Goal: Task Accomplishment & Management: Manage account settings

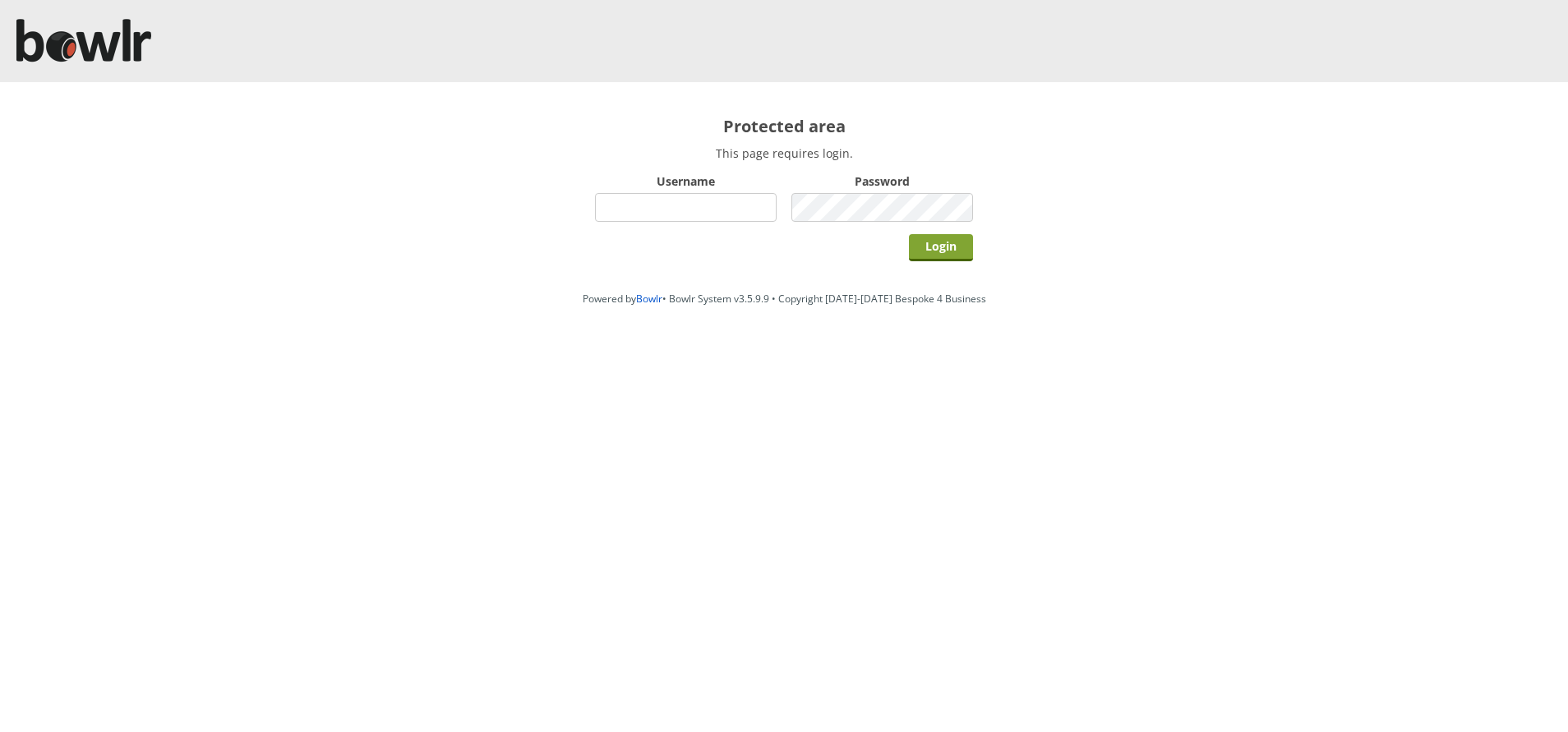
type input "hornseaindoorbowlsclub"
click at [939, 249] on input "Login" at bounding box center [941, 248] width 64 height 27
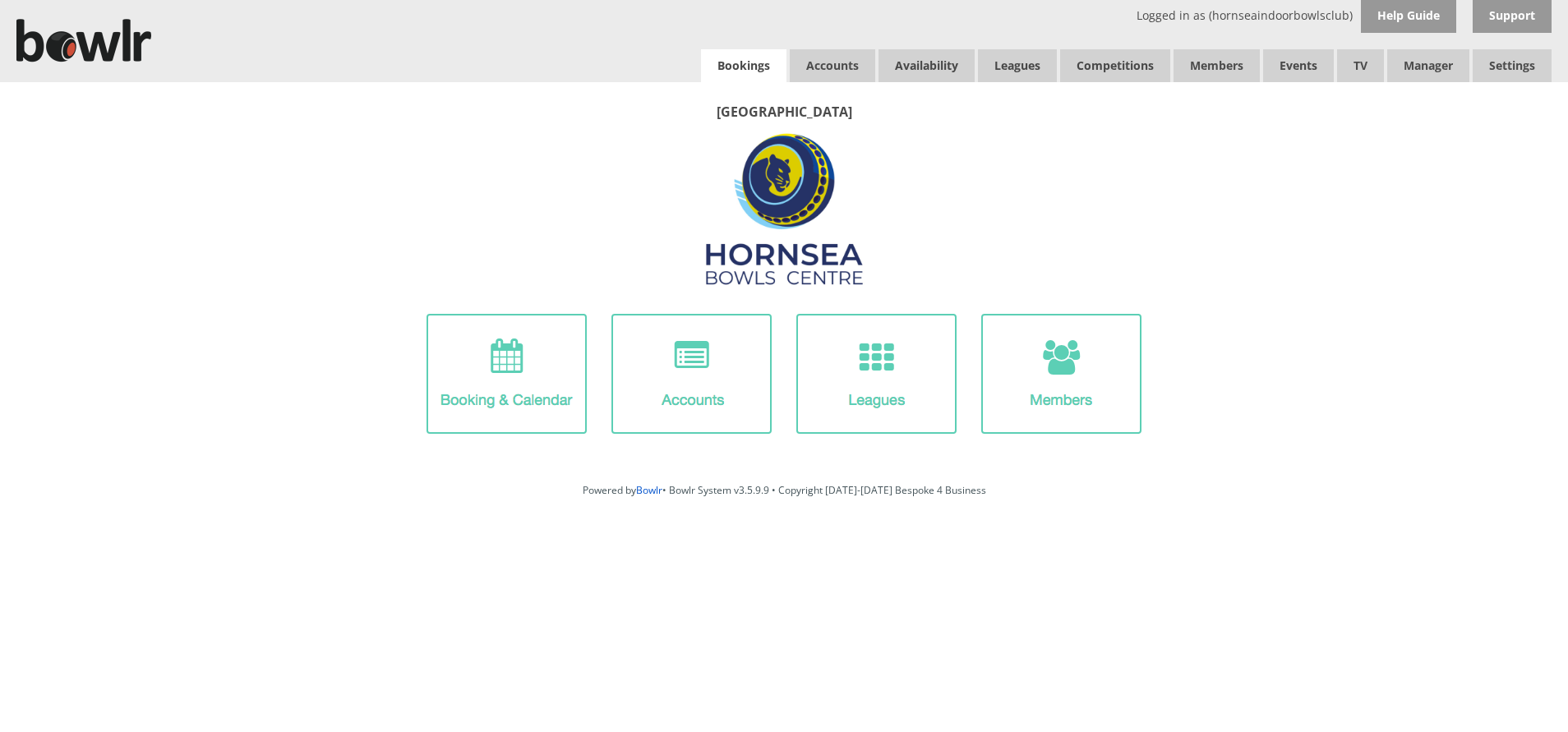
click at [729, 60] on link "Bookings" at bounding box center [743, 65] width 85 height 33
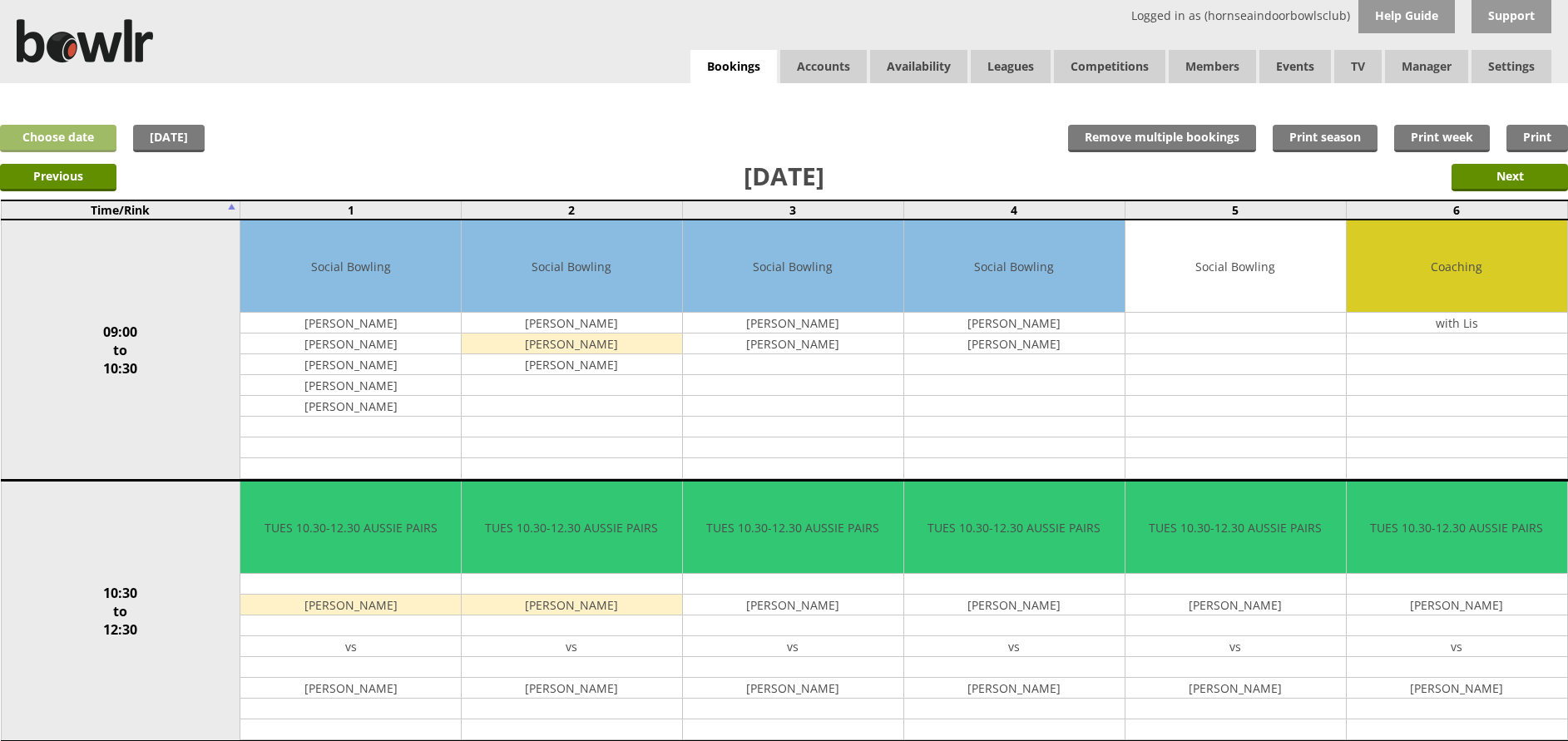
click at [95, 141] on link "Choose date" at bounding box center [58, 139] width 116 height 27
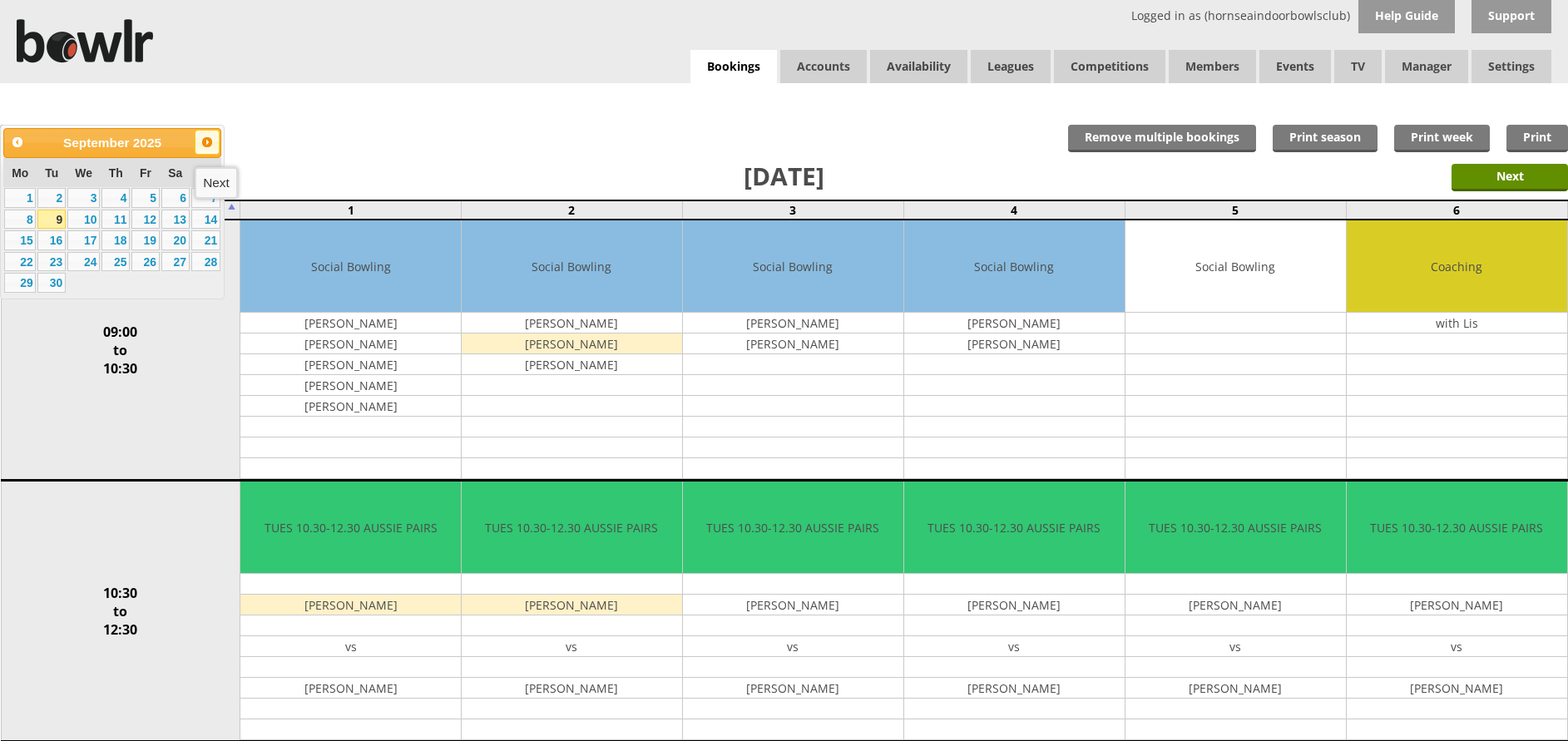
click at [209, 148] on span "Next" at bounding box center [207, 142] width 14 height 14
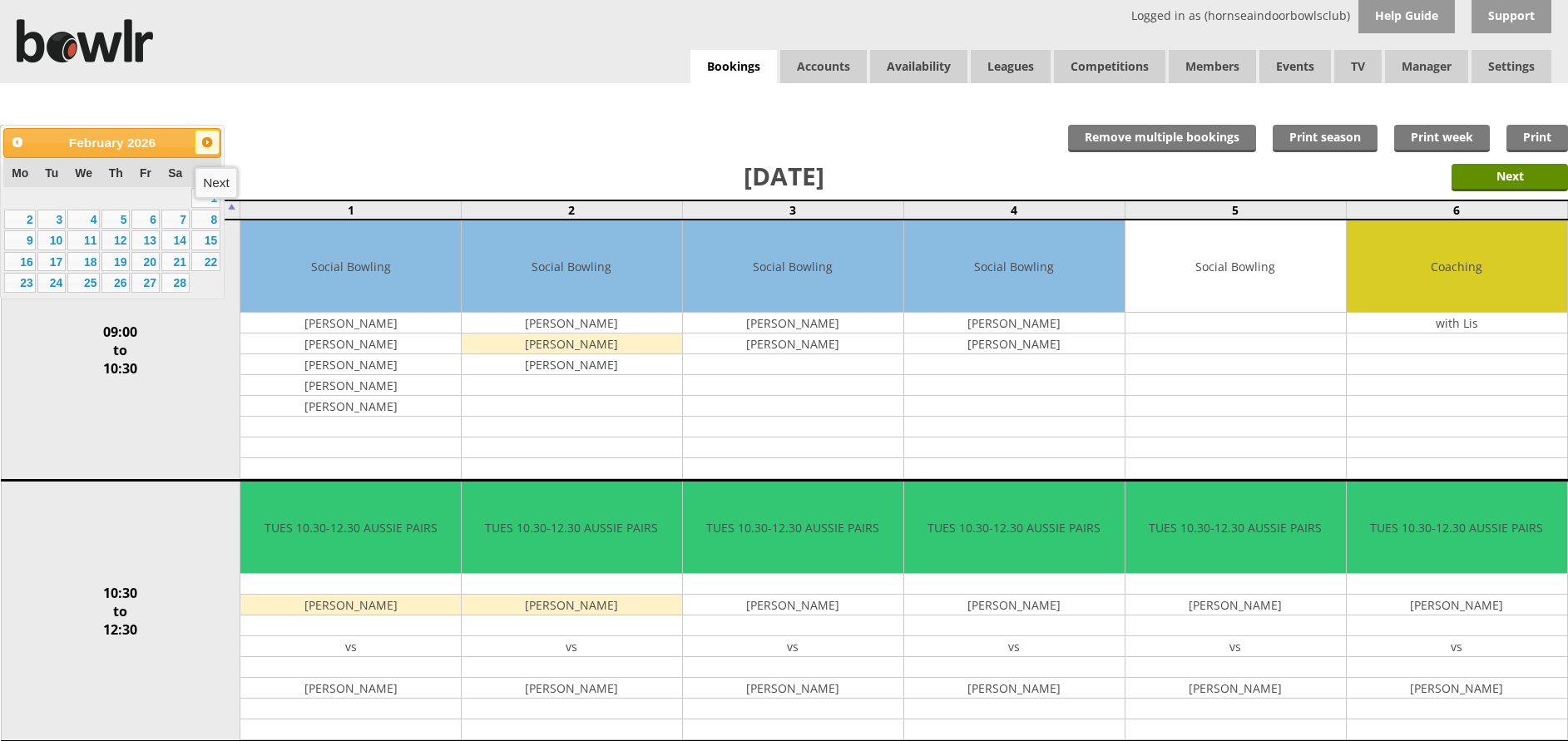
click at [209, 148] on span "Next" at bounding box center [207, 142] width 14 height 14
click at [206, 217] on link "8" at bounding box center [206, 219] width 29 height 20
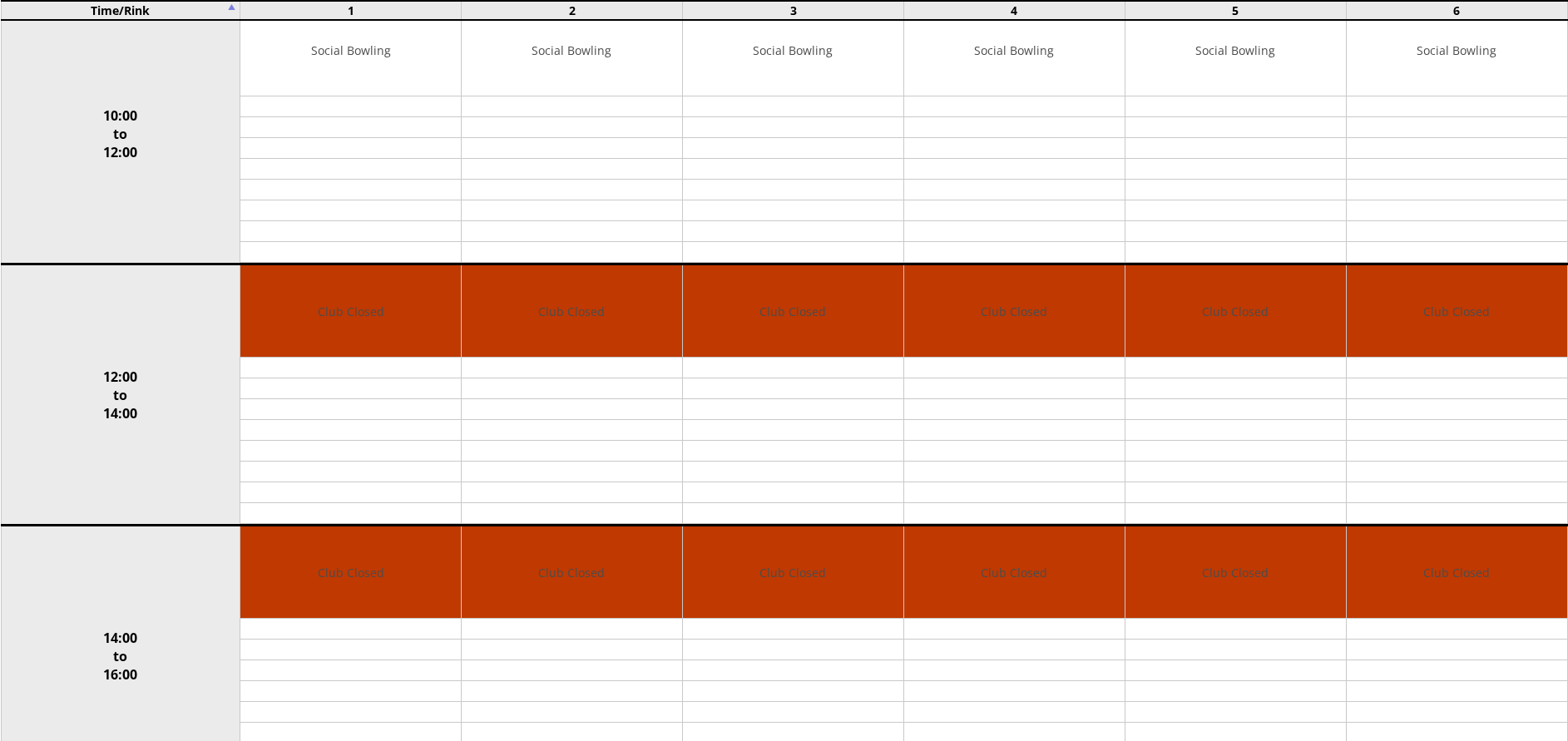
scroll to position [222, 0]
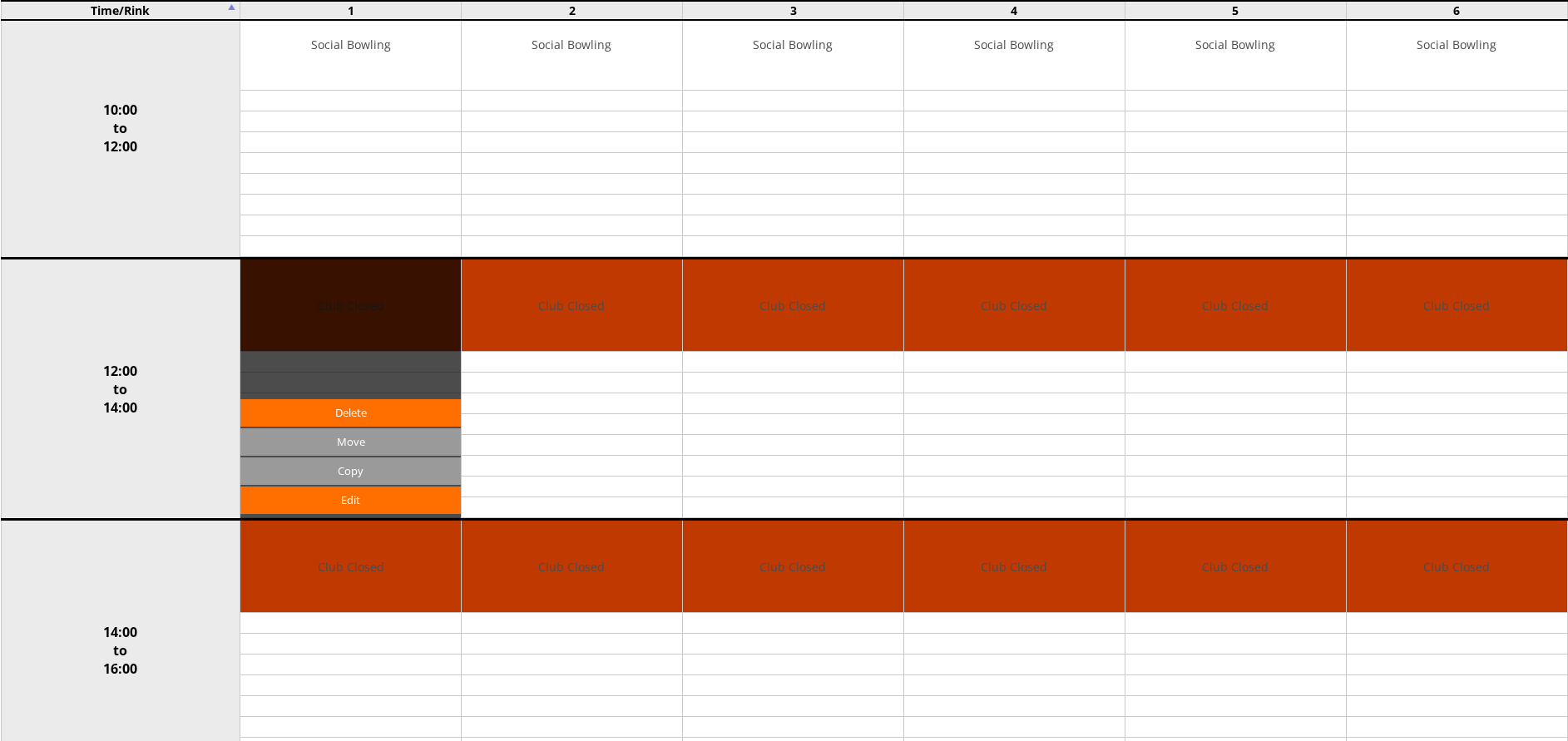
click at [408, 285] on div "Edit Move Copy Delete" at bounding box center [350, 389] width 220 height 259
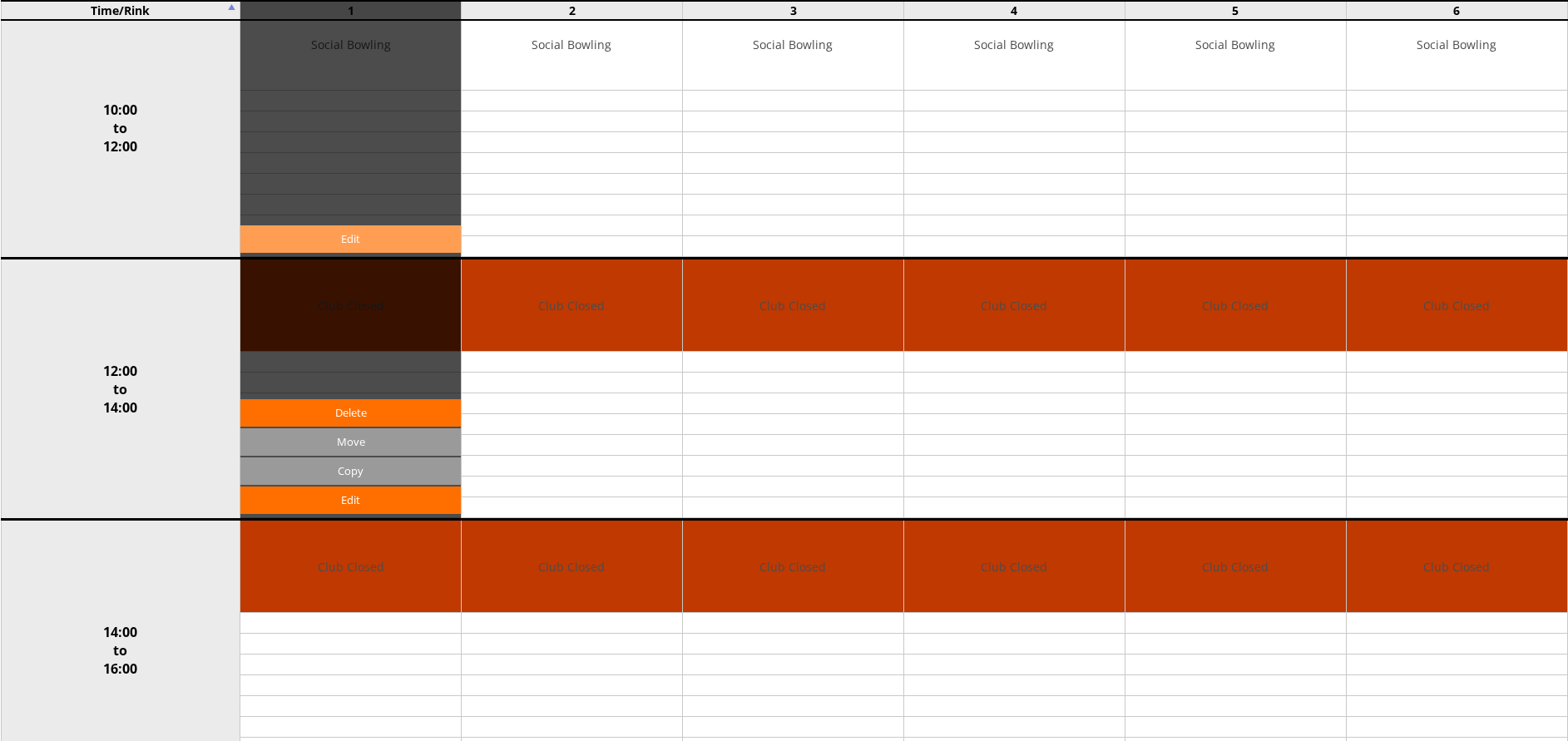
click at [391, 238] on link "Edit" at bounding box center [350, 239] width 220 height 27
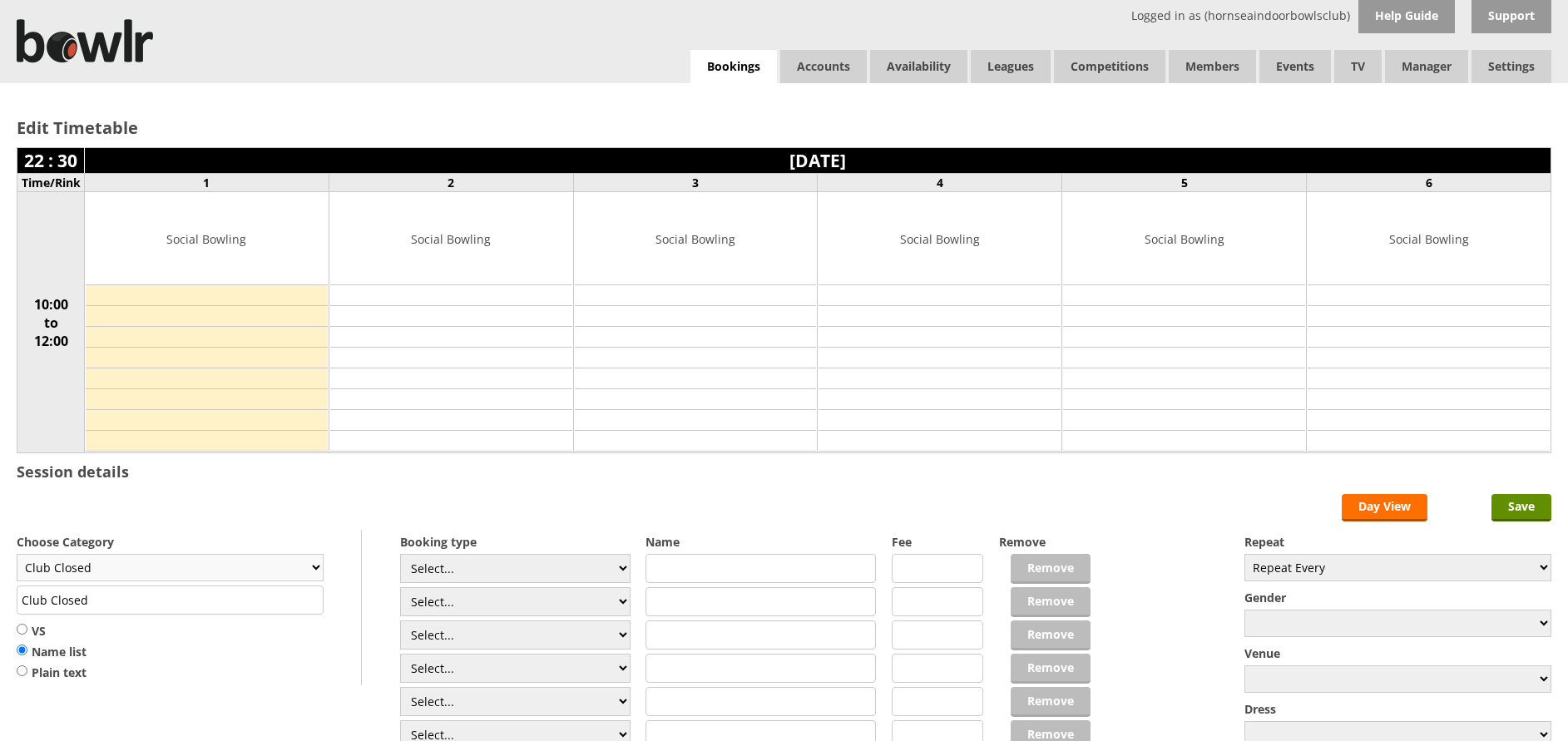
click at [315, 567] on select "Club Closed Singles League Triples League Pairs League Friendly Social Bowling …" at bounding box center [170, 568] width 307 height 27
select select "138"
click at [16, 554] on select "Club Closed Singles League Triples League Pairs League Friendly Social Bowling …" at bounding box center [170, 568] width 307 height 27
drag, startPoint x: 213, startPoint y: 600, endPoint x: 48, endPoint y: 603, distance: 165.0
click at [48, 603] on input "Club Competition" at bounding box center [170, 601] width 307 height 29
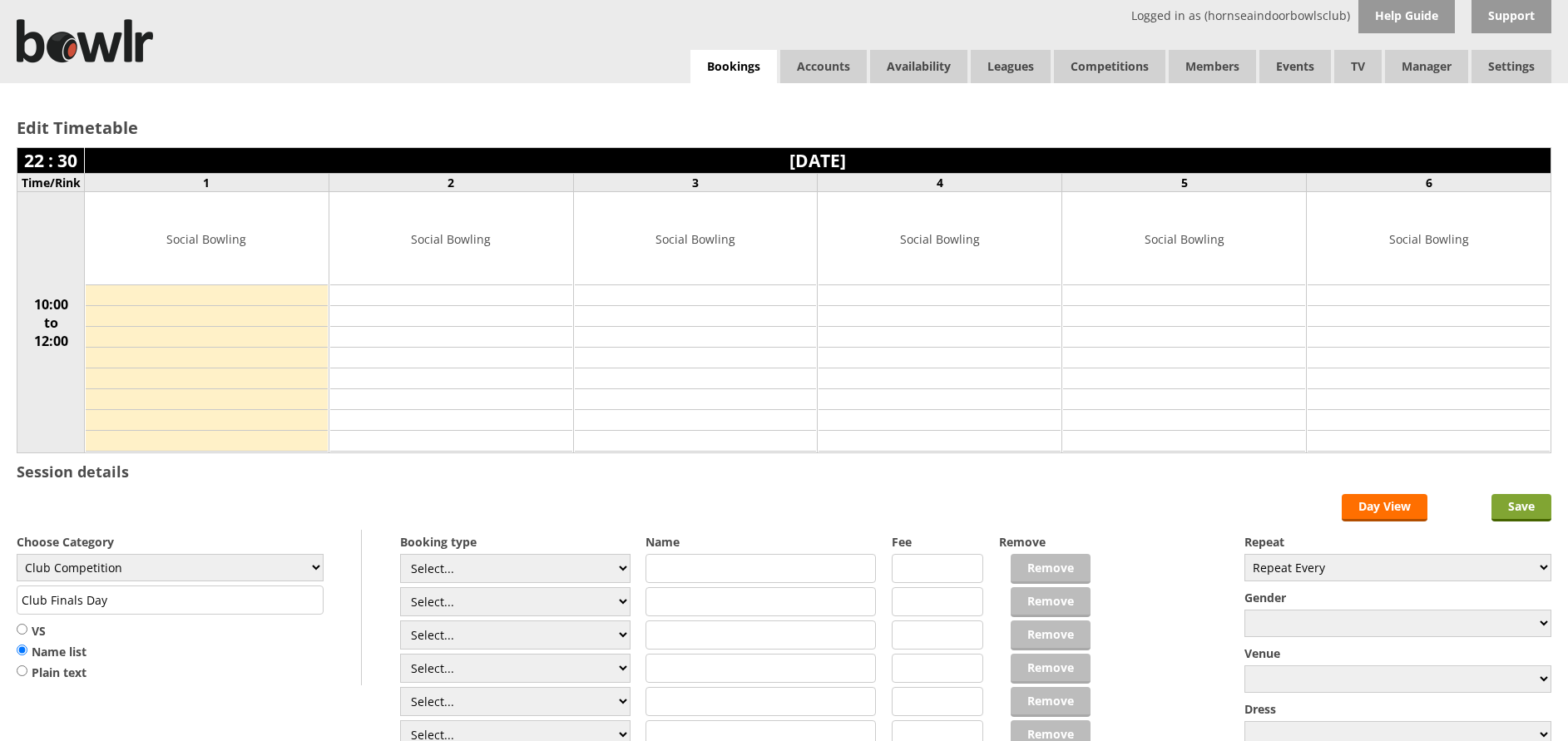
type input "Club Finals Day"
click at [1523, 511] on input "Save" at bounding box center [1521, 508] width 60 height 27
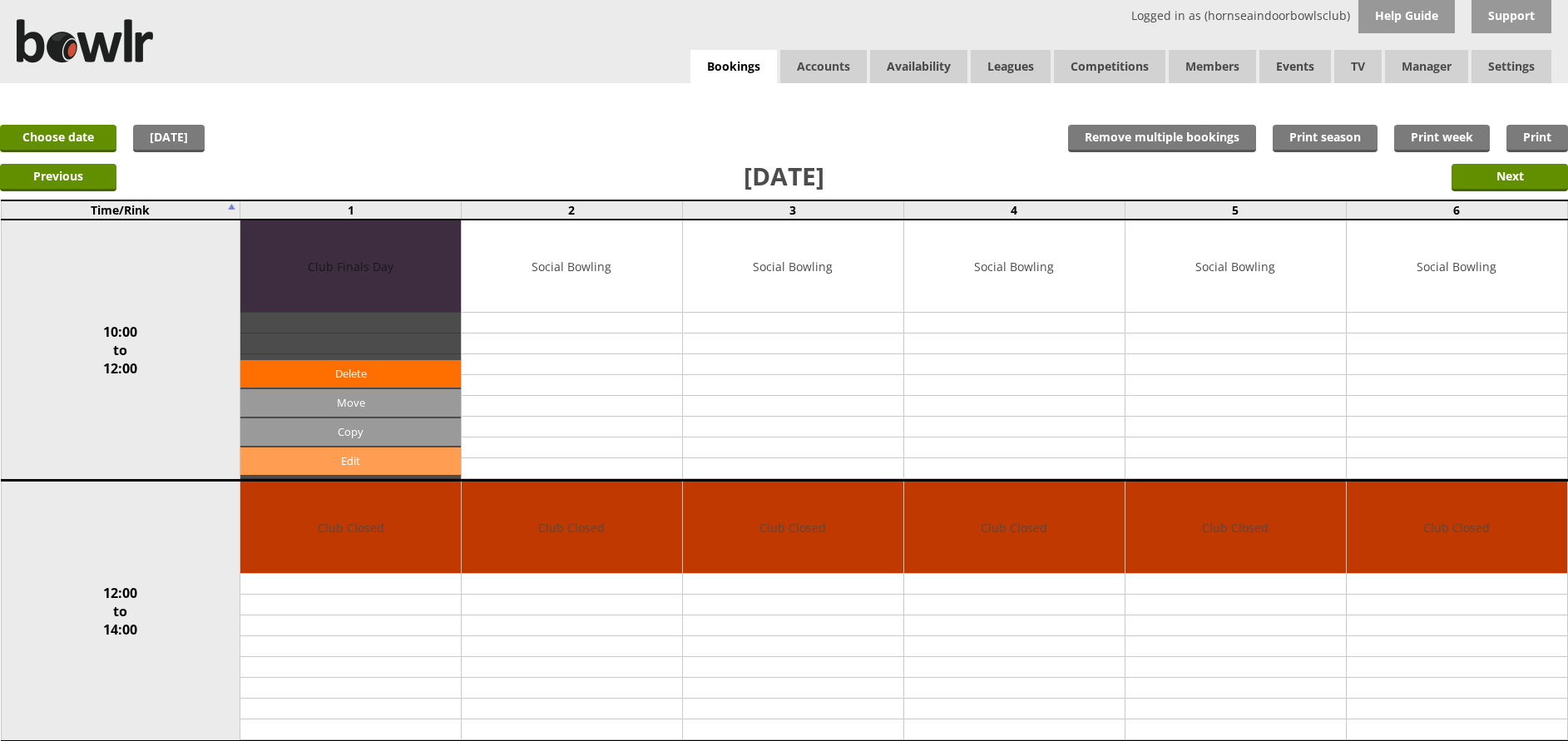
click at [373, 454] on link "Edit" at bounding box center [350, 462] width 220 height 27
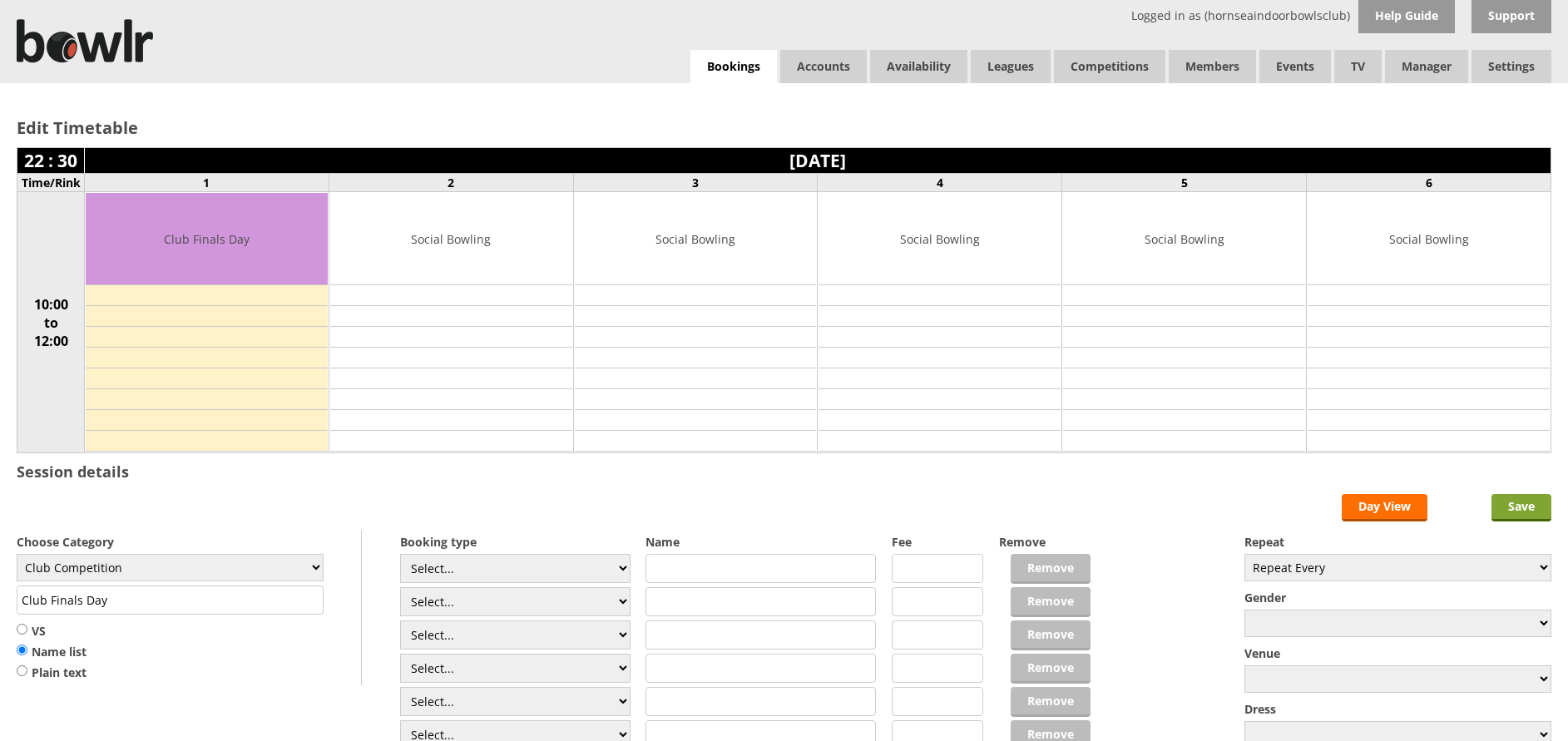
click at [1519, 502] on input "Save" at bounding box center [1521, 508] width 60 height 27
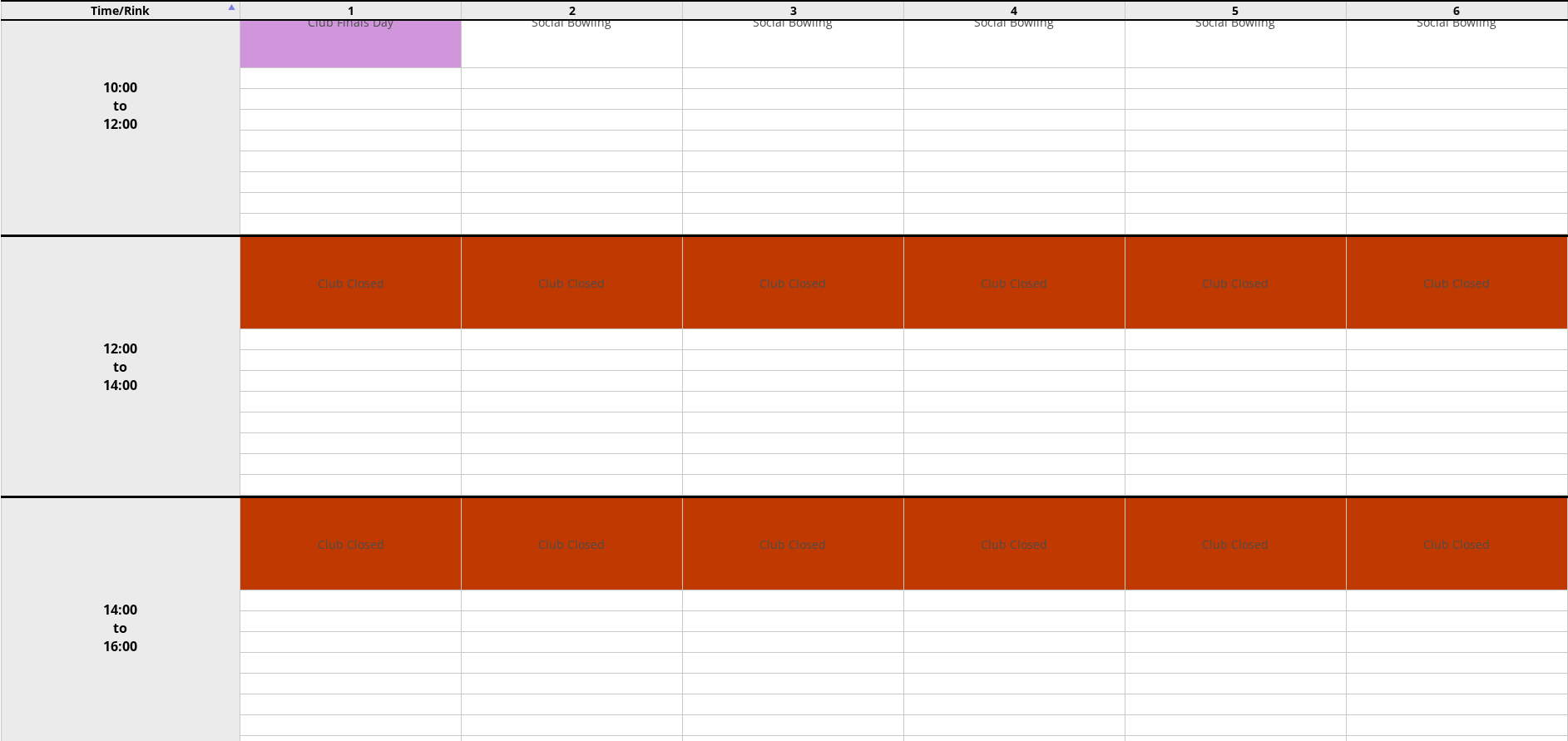
scroll to position [254, 0]
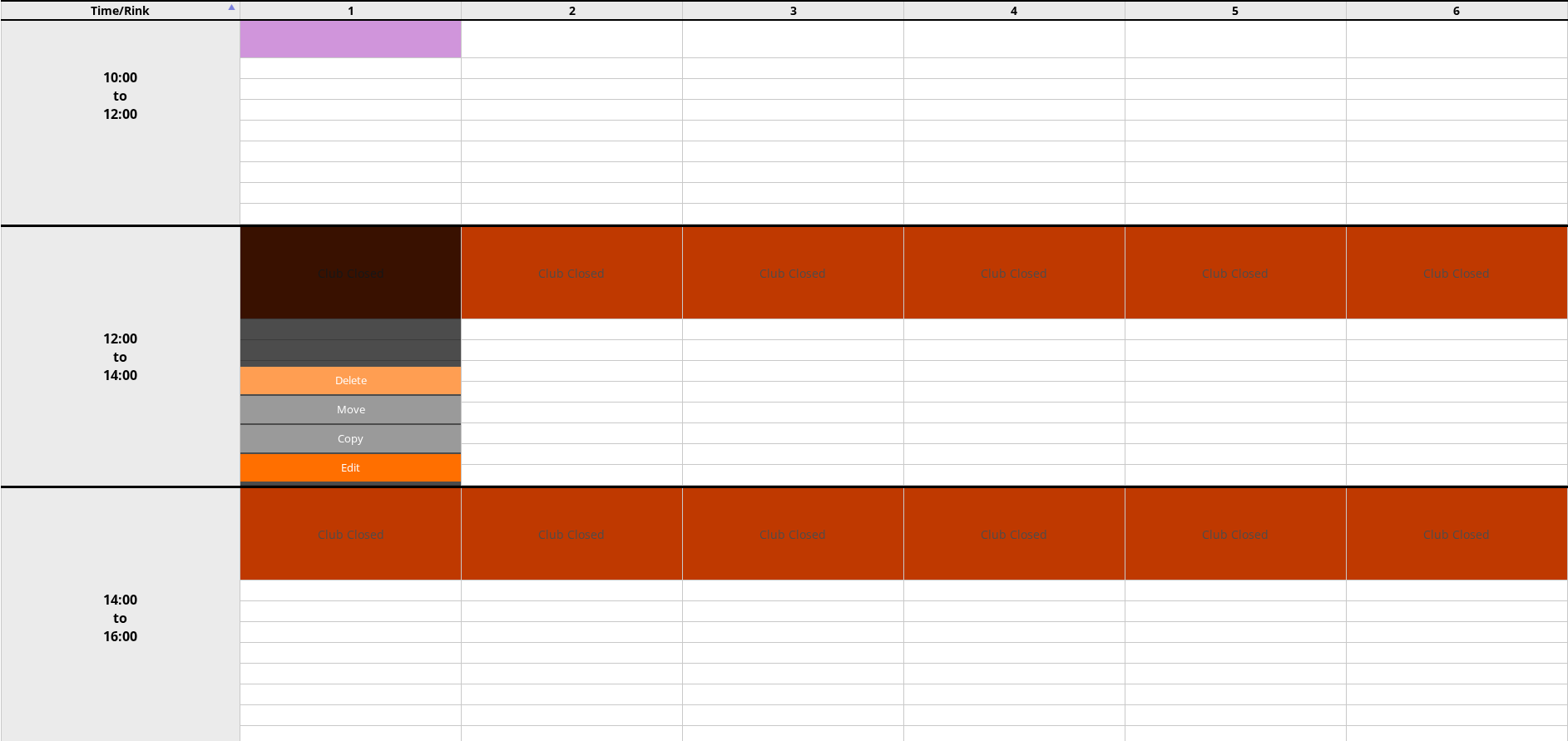
click at [377, 381] on link "Delete" at bounding box center [350, 380] width 220 height 27
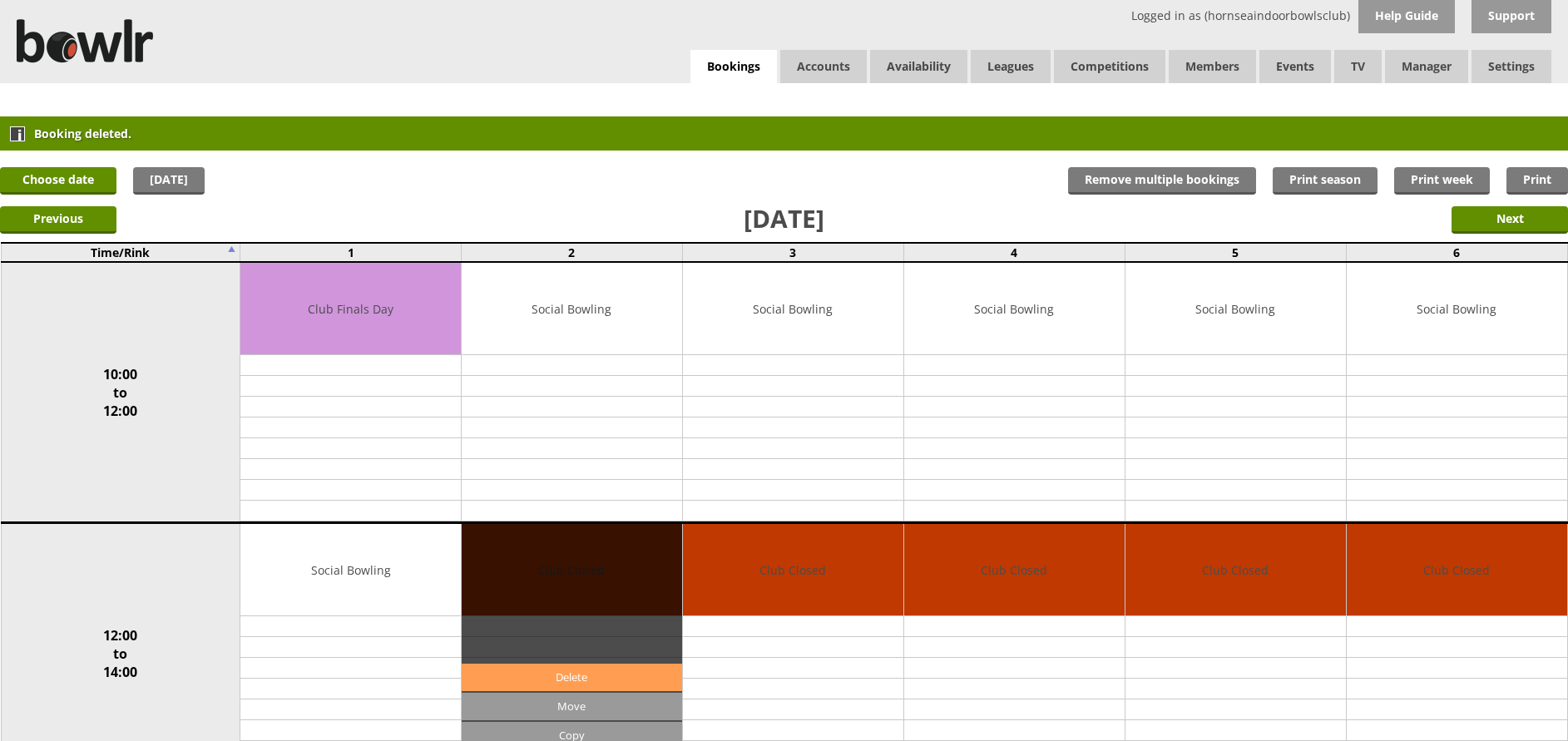
click at [561, 675] on link "Delete" at bounding box center [571, 678] width 220 height 27
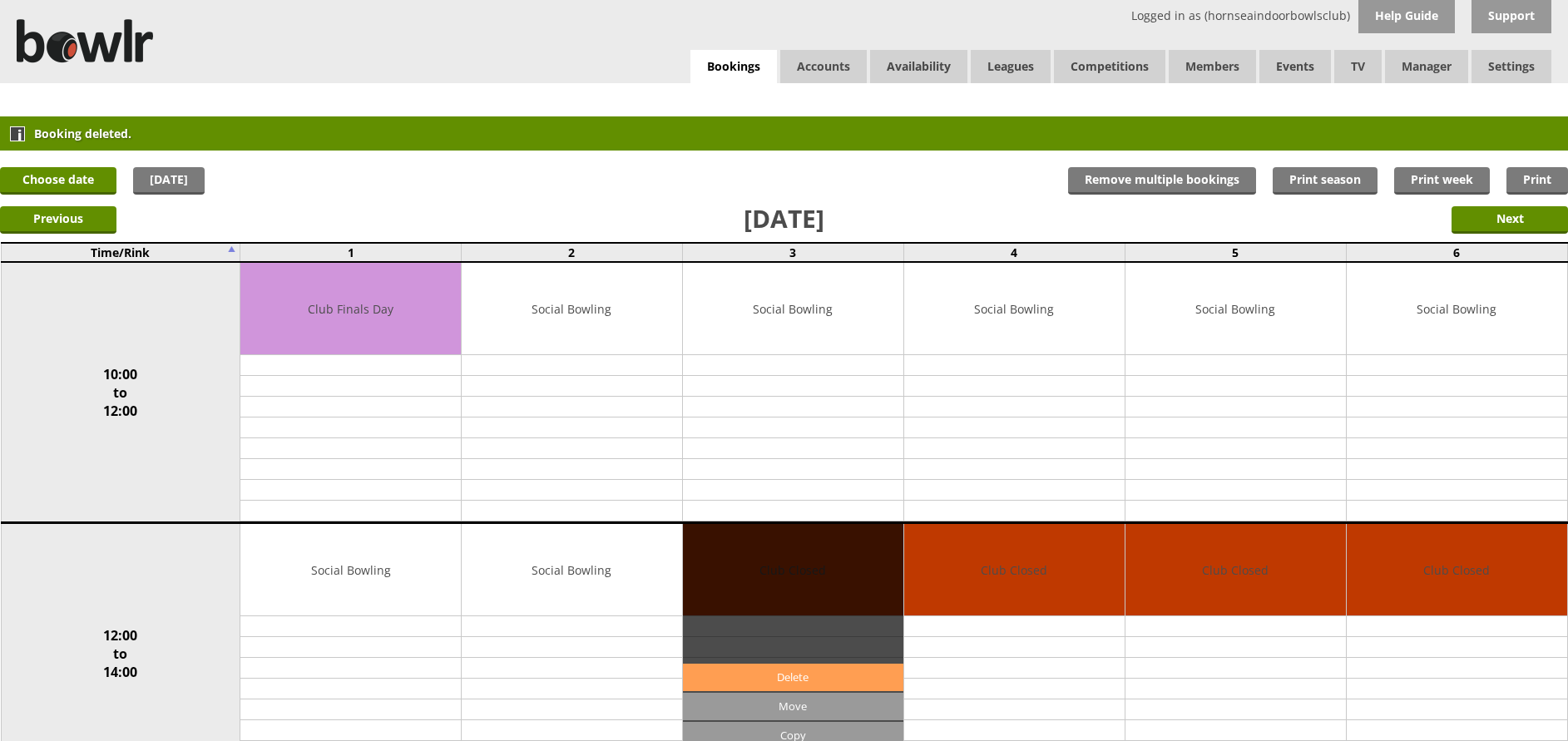
click at [798, 676] on link "Delete" at bounding box center [792, 678] width 220 height 27
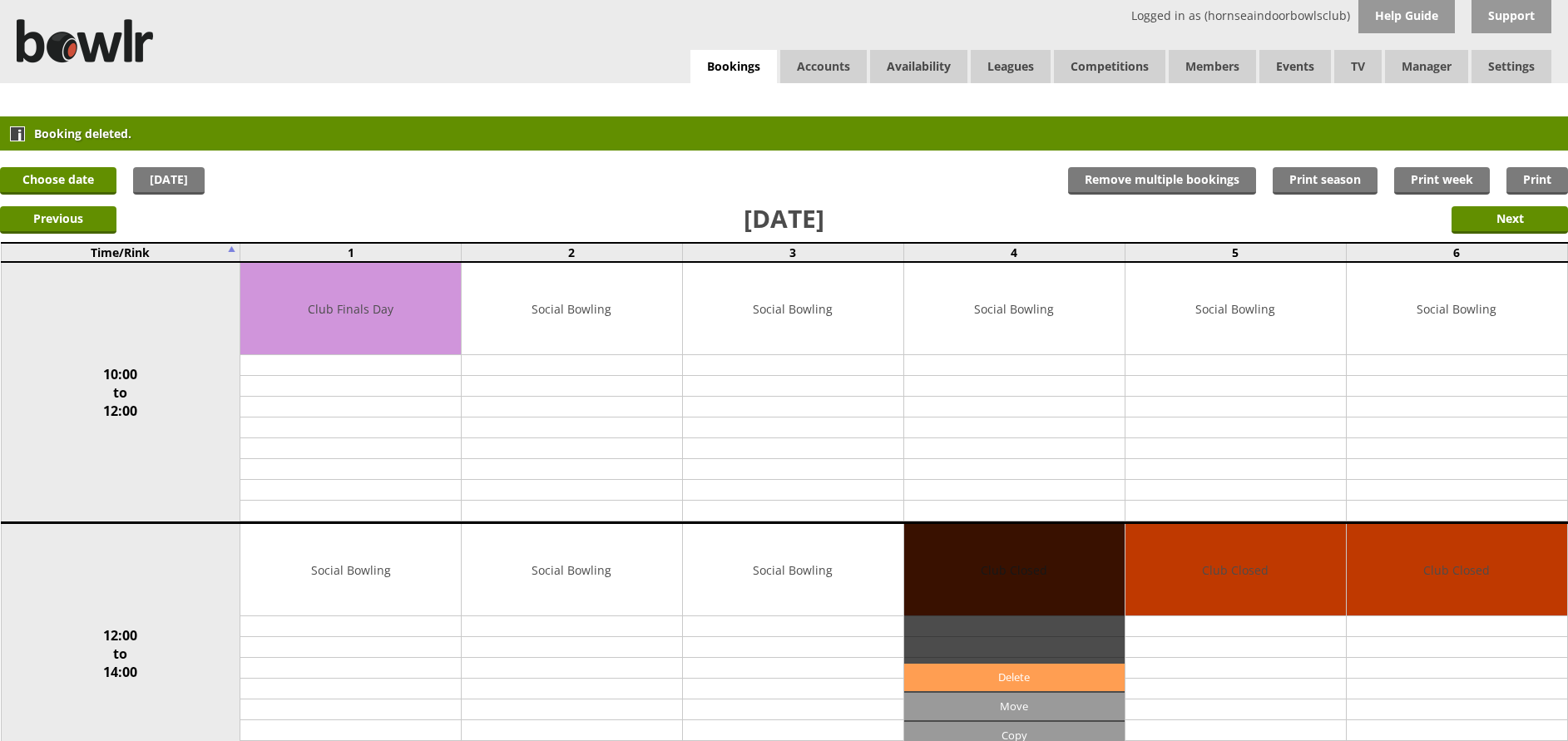
click at [955, 672] on link "Delete" at bounding box center [1014, 678] width 220 height 27
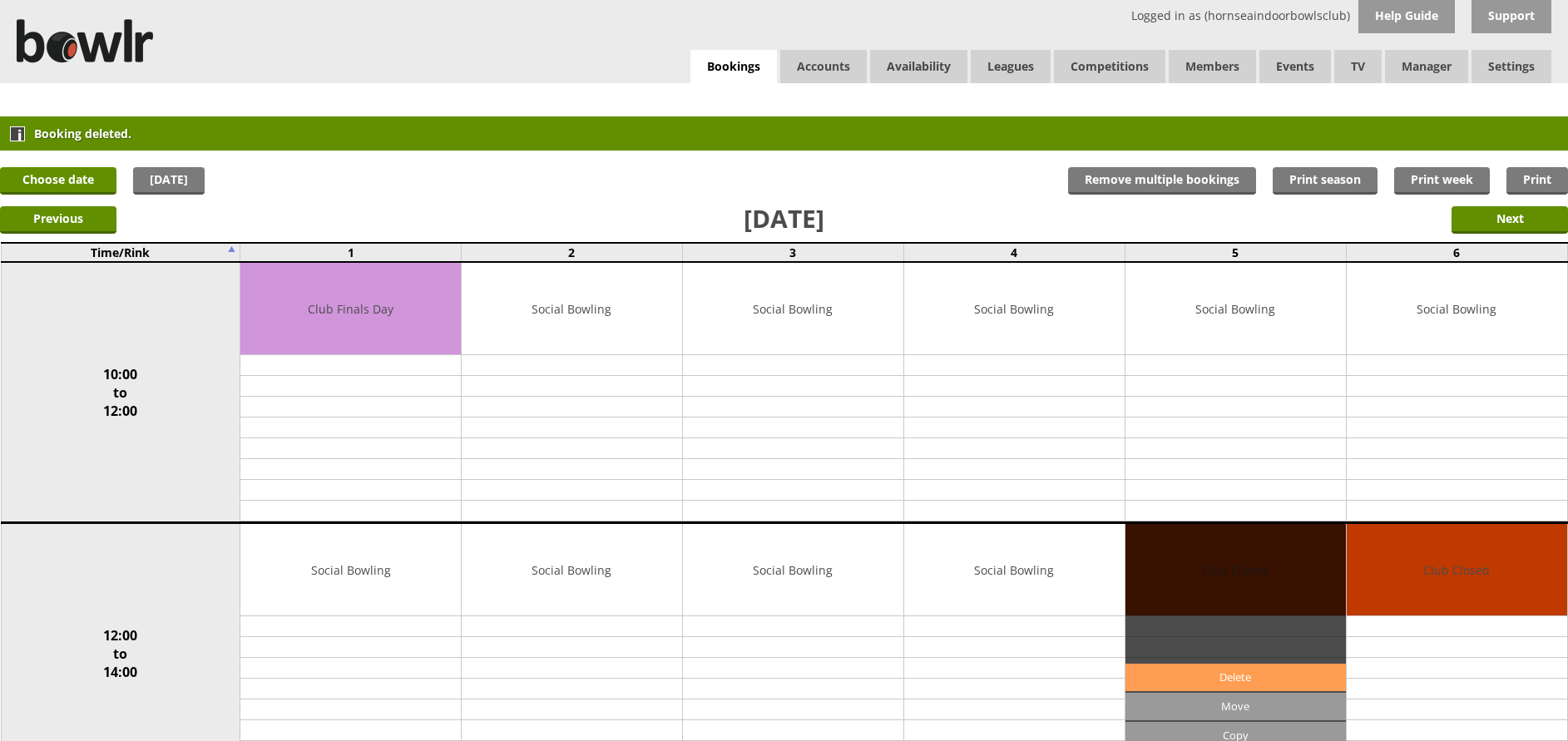
click at [1243, 684] on link "Delete" at bounding box center [1235, 678] width 220 height 27
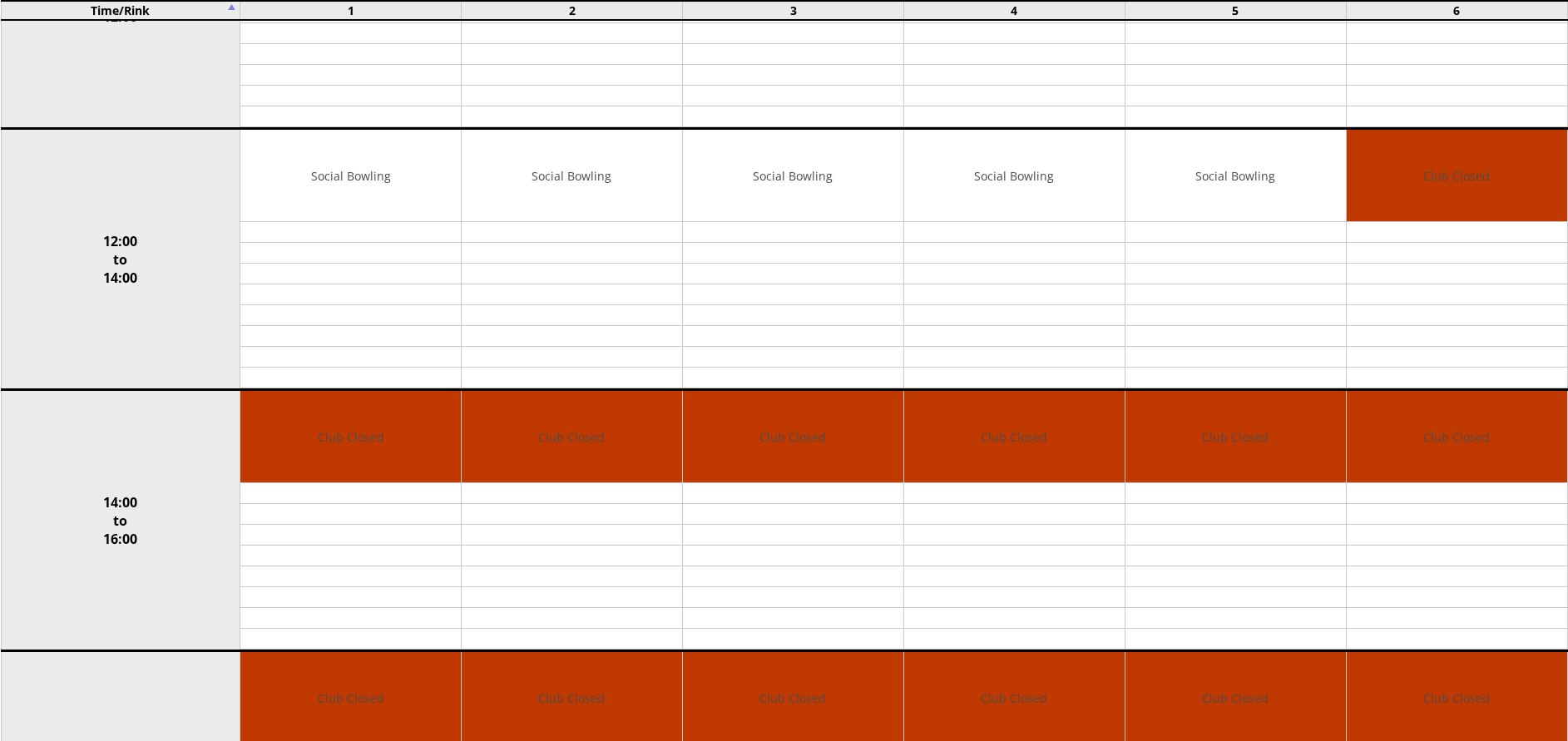
scroll to position [432, 0]
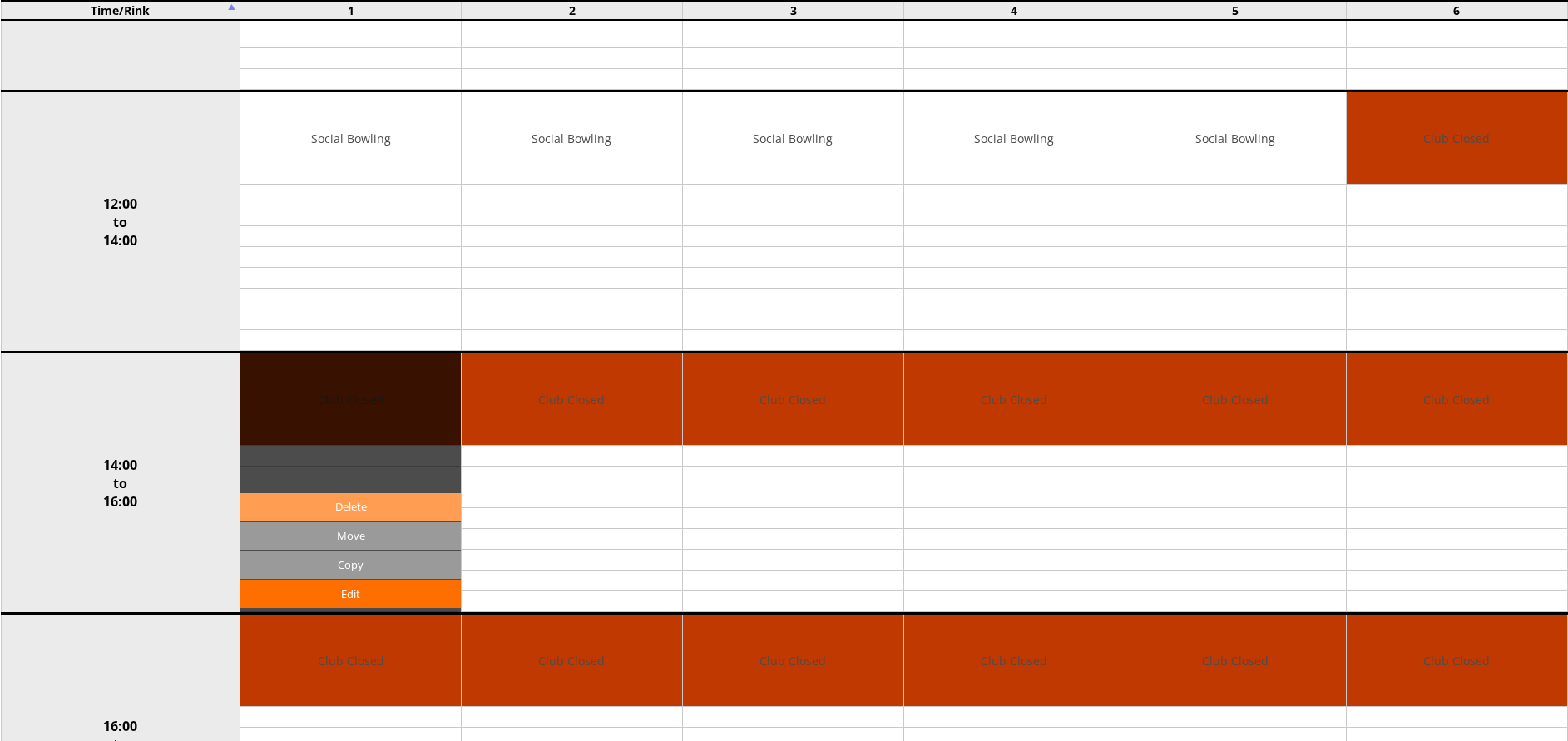
click at [307, 507] on link "Delete" at bounding box center [350, 507] width 220 height 27
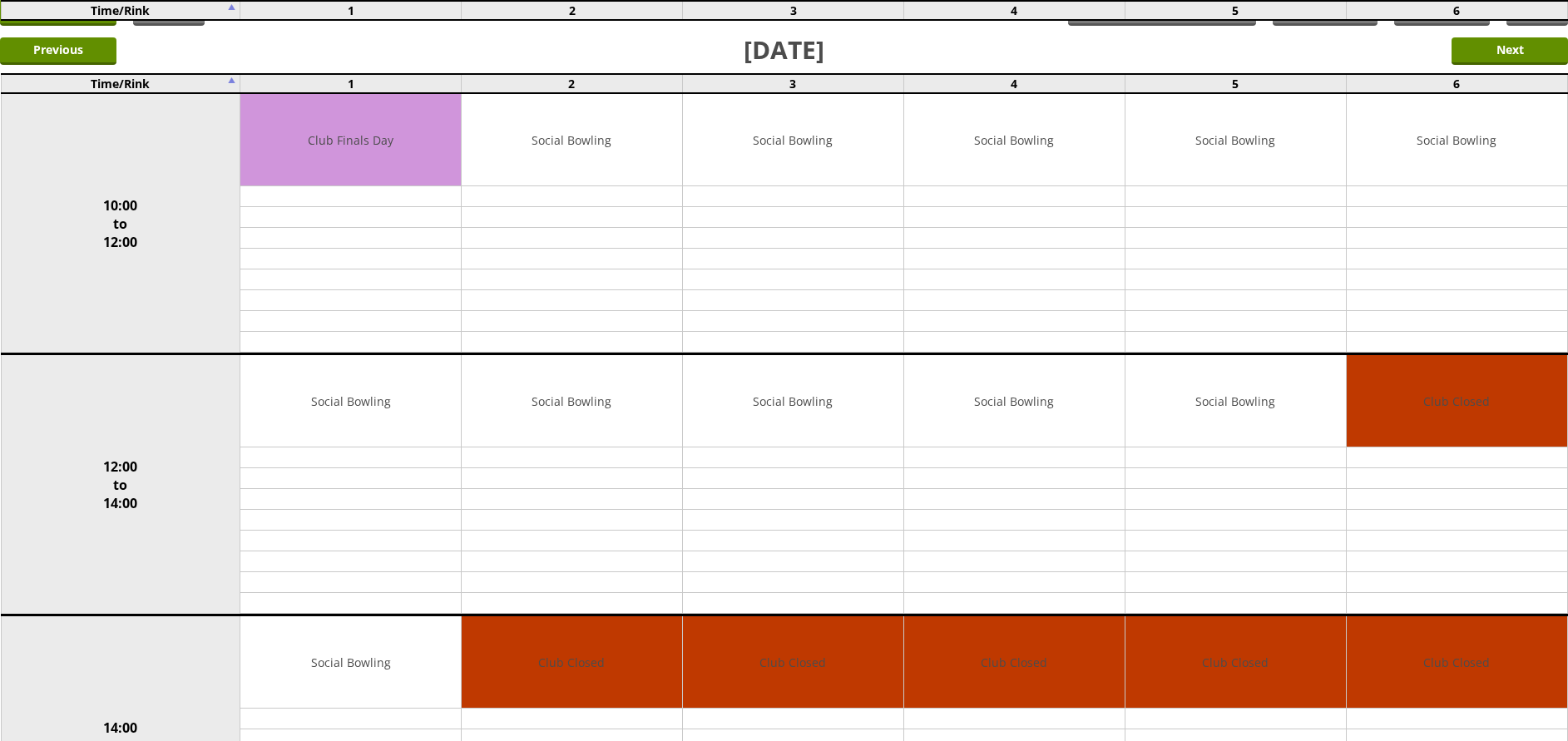
scroll to position [367, 0]
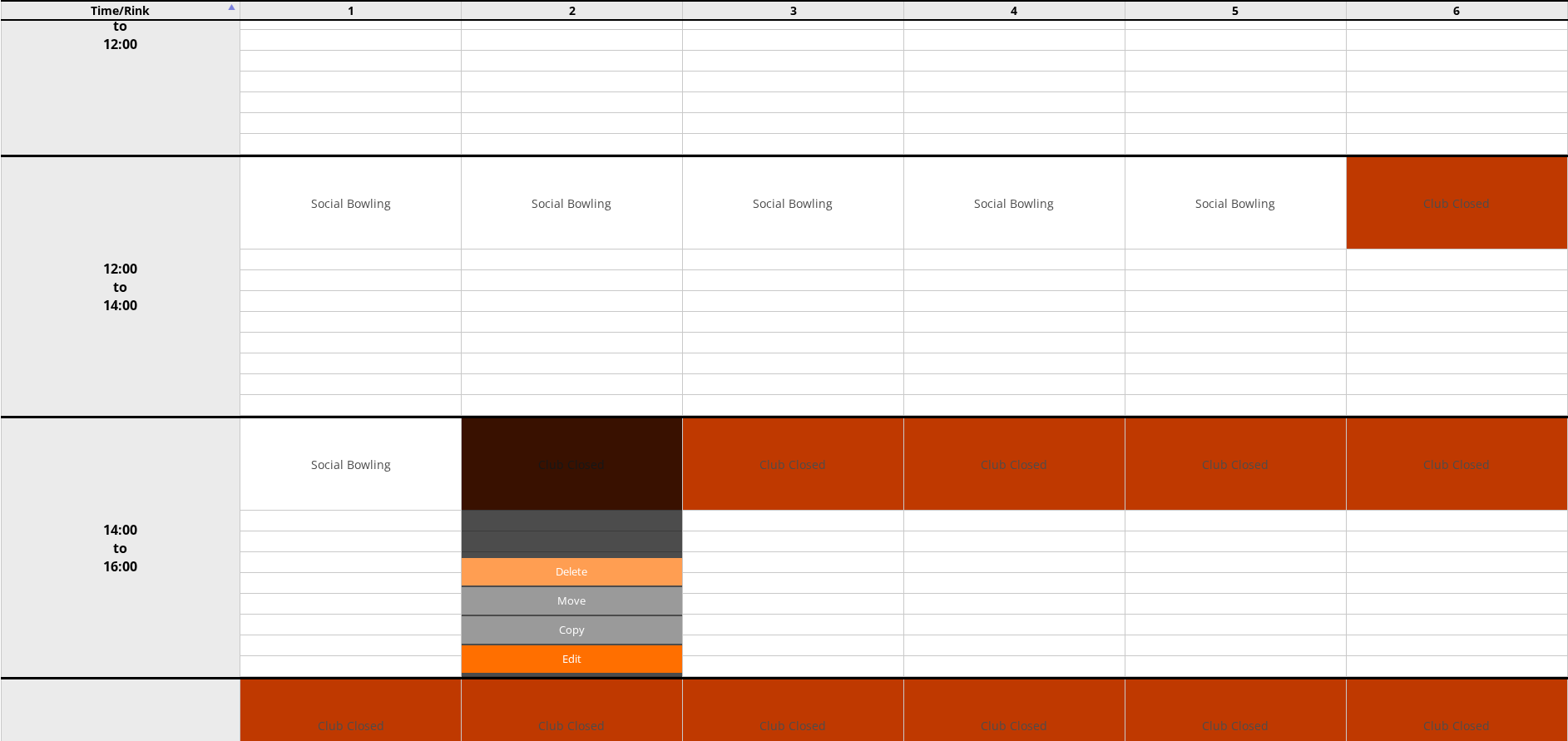
click at [565, 575] on link "Delete" at bounding box center [571, 572] width 220 height 27
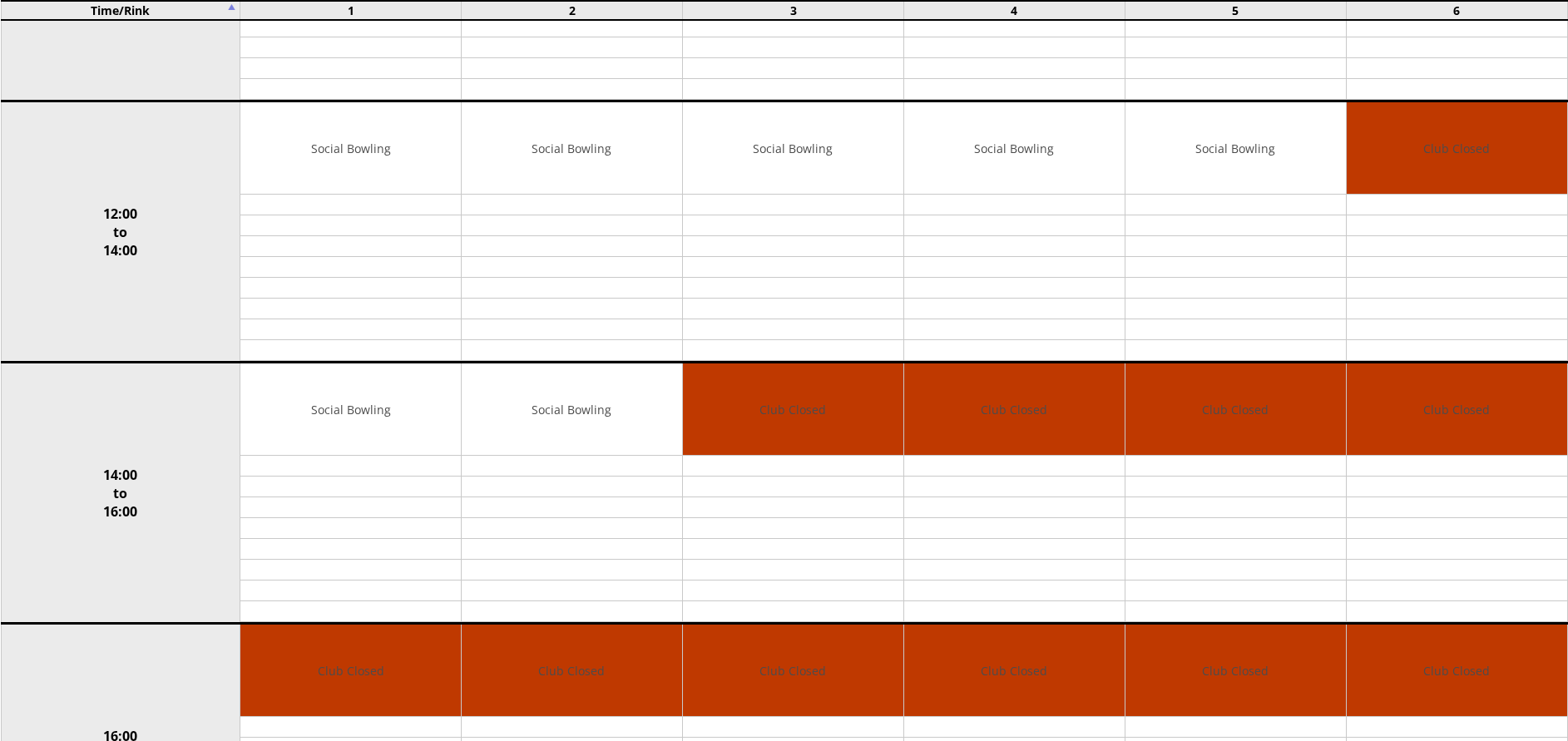
scroll to position [423, 0]
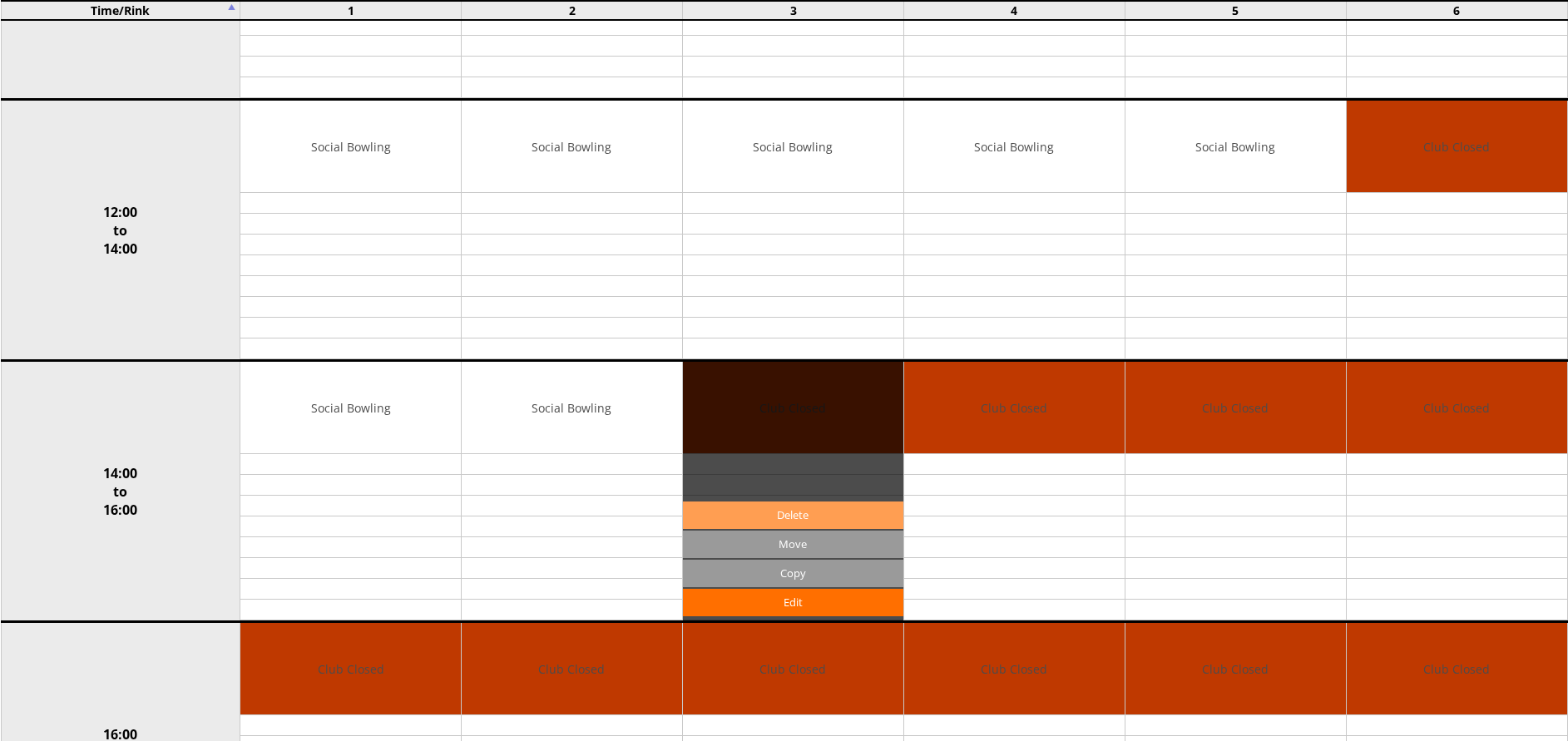
click at [773, 508] on link "Delete" at bounding box center [792, 516] width 220 height 27
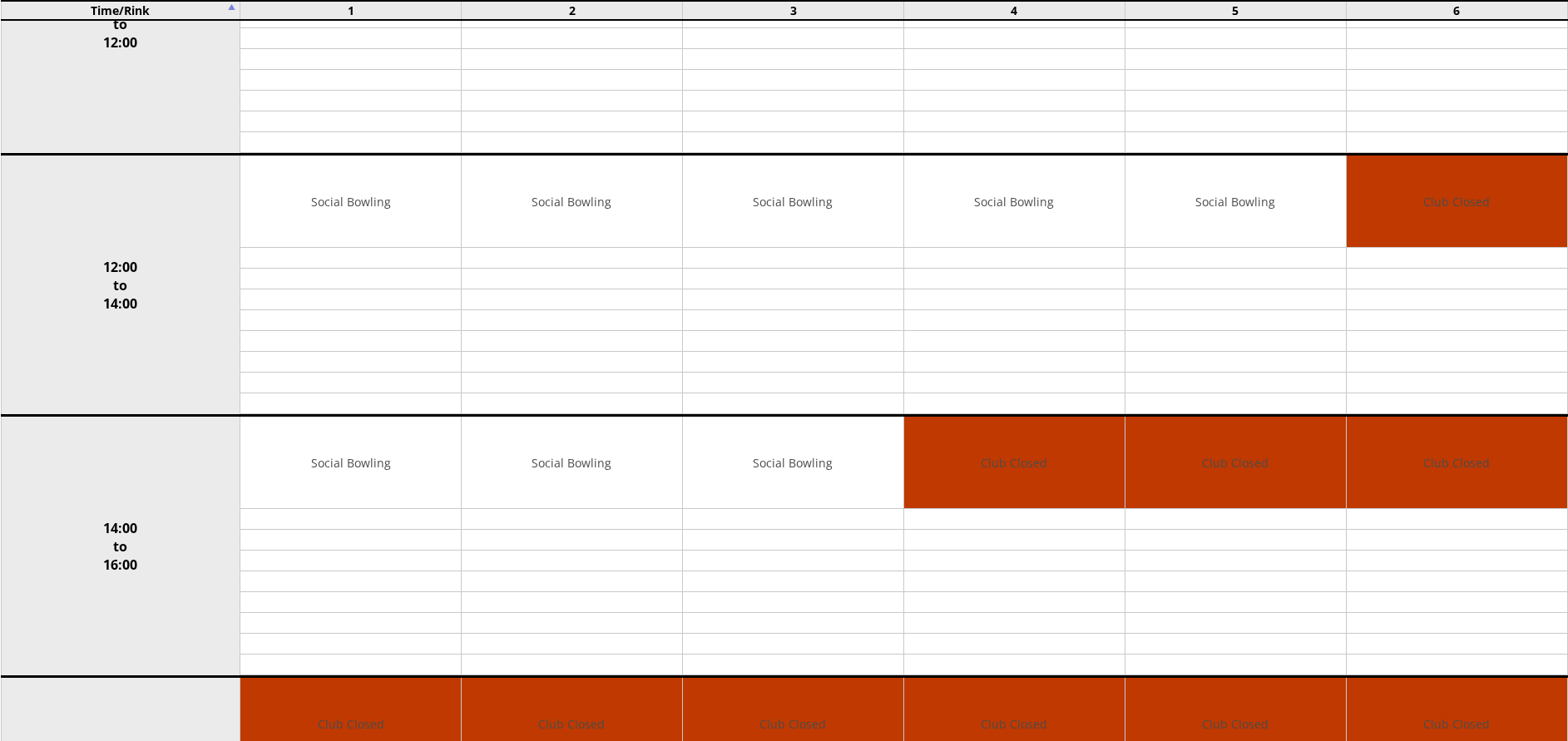
scroll to position [420, 0]
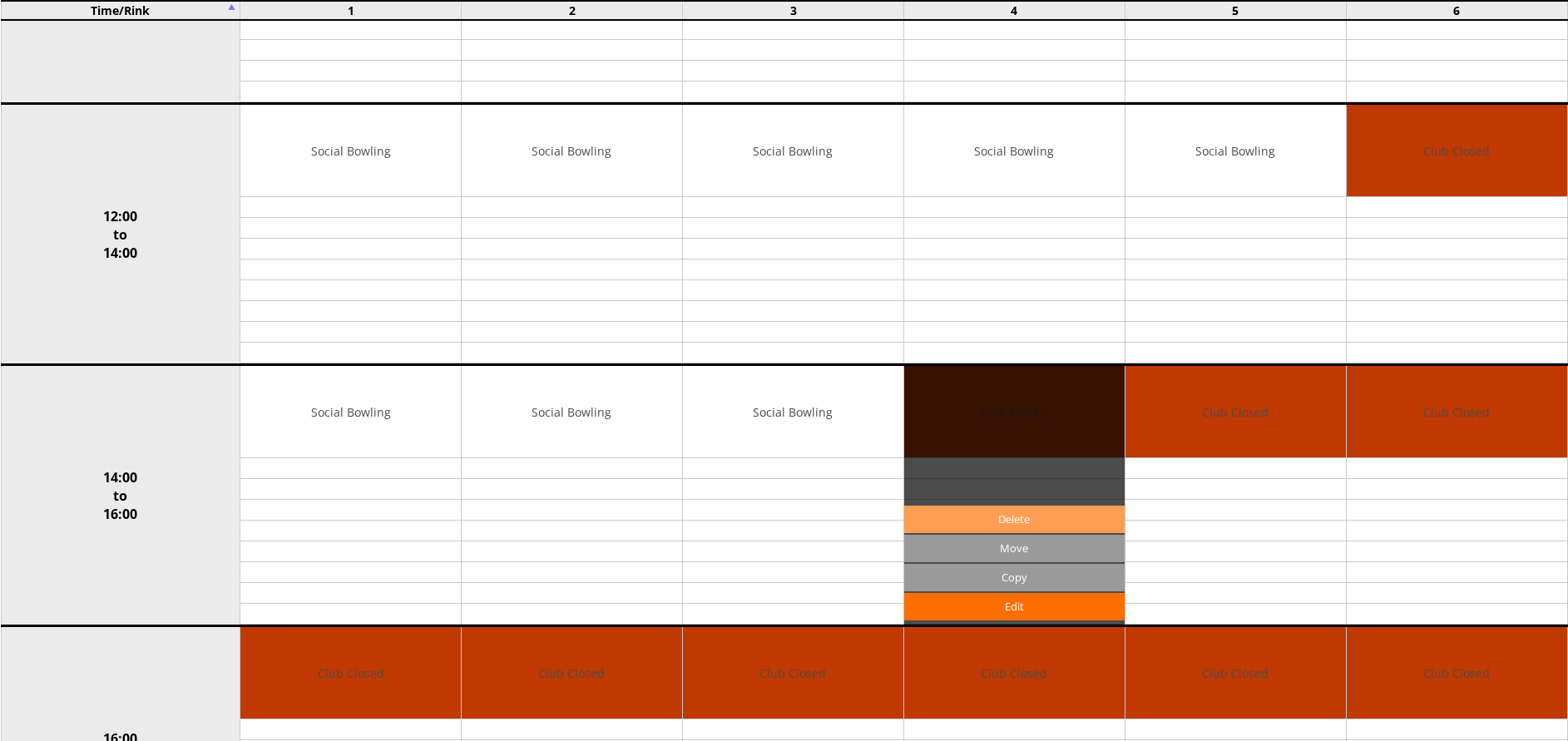
click at [1028, 520] on link "Delete" at bounding box center [1014, 520] width 220 height 27
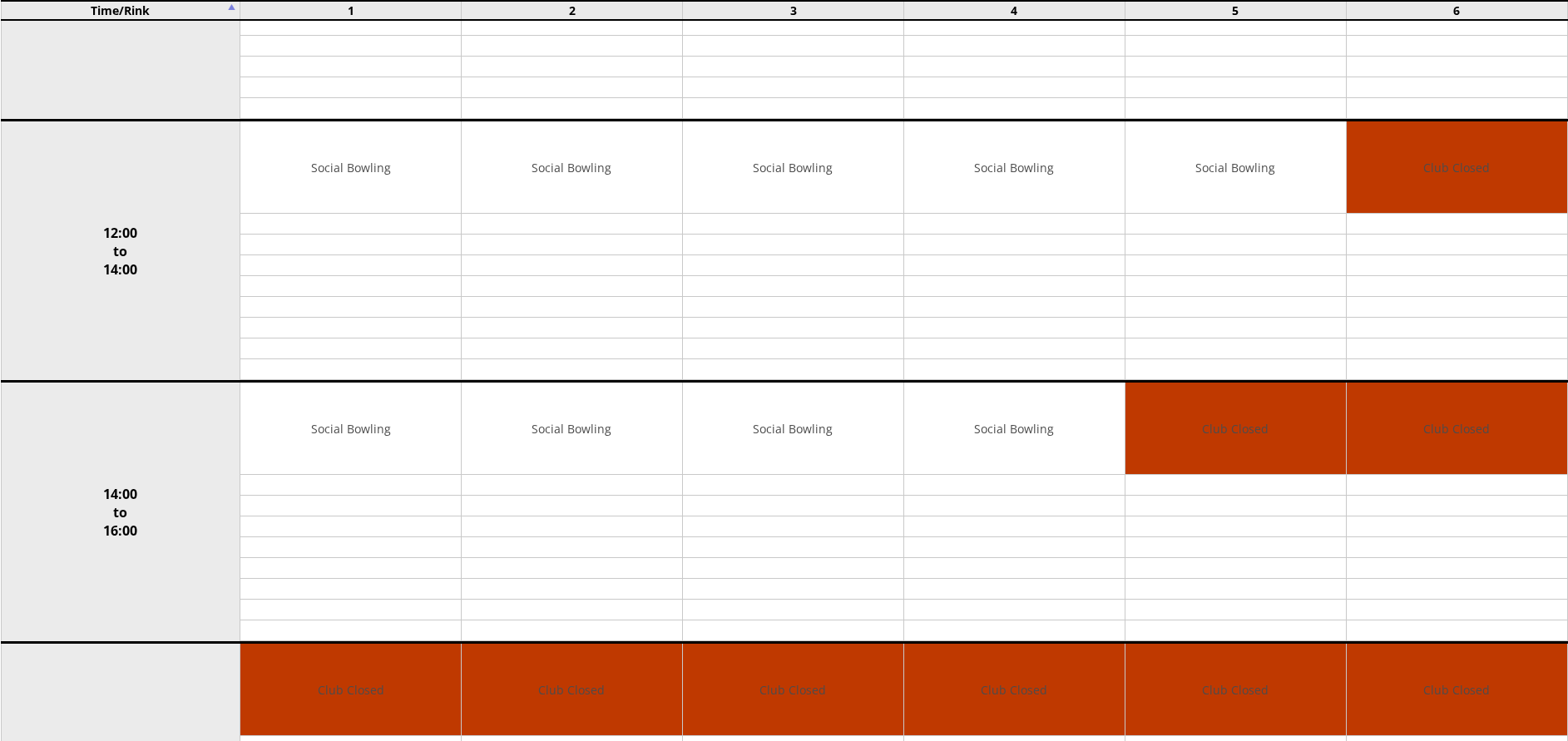
scroll to position [407, 0]
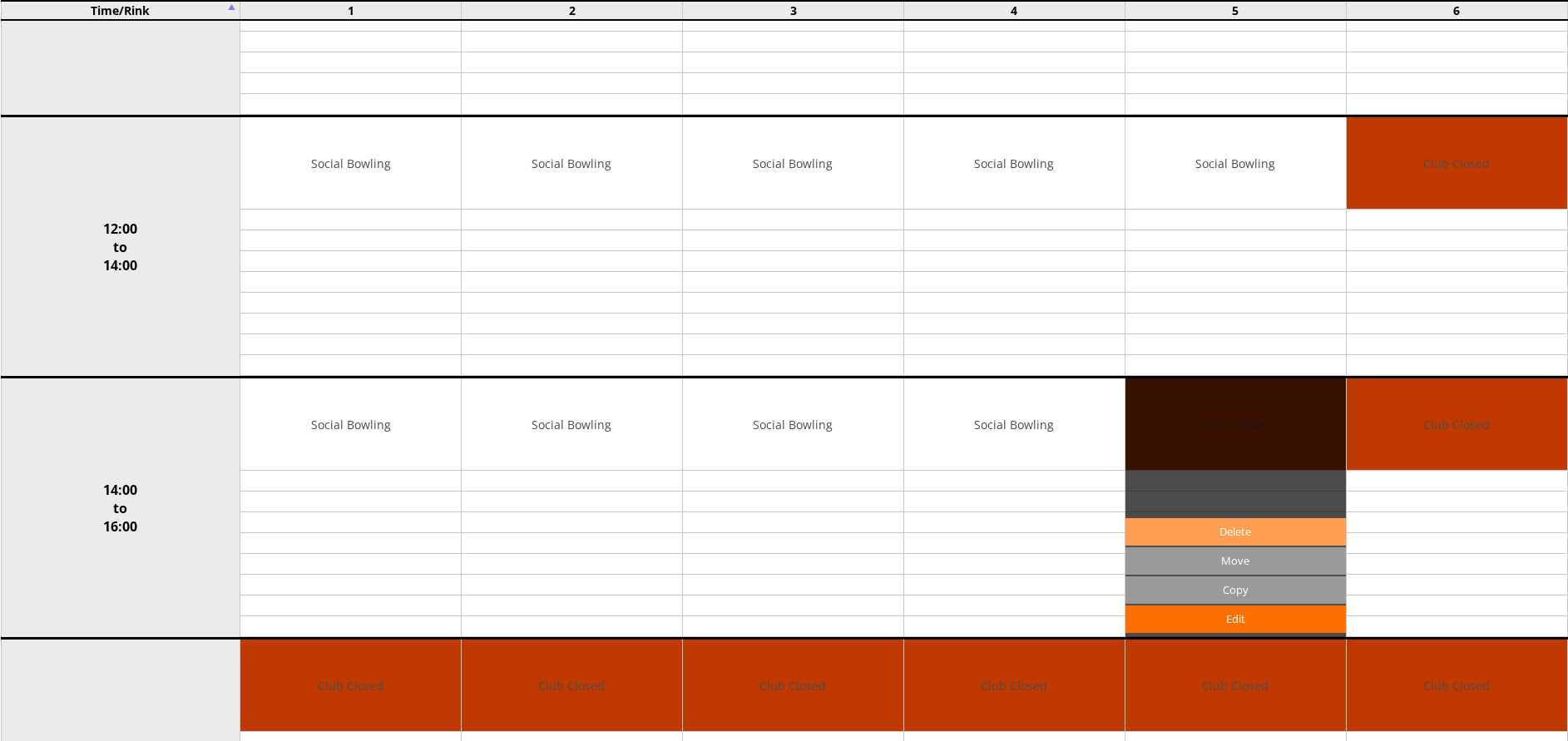
click at [1272, 532] on link "Delete" at bounding box center [1235, 532] width 220 height 27
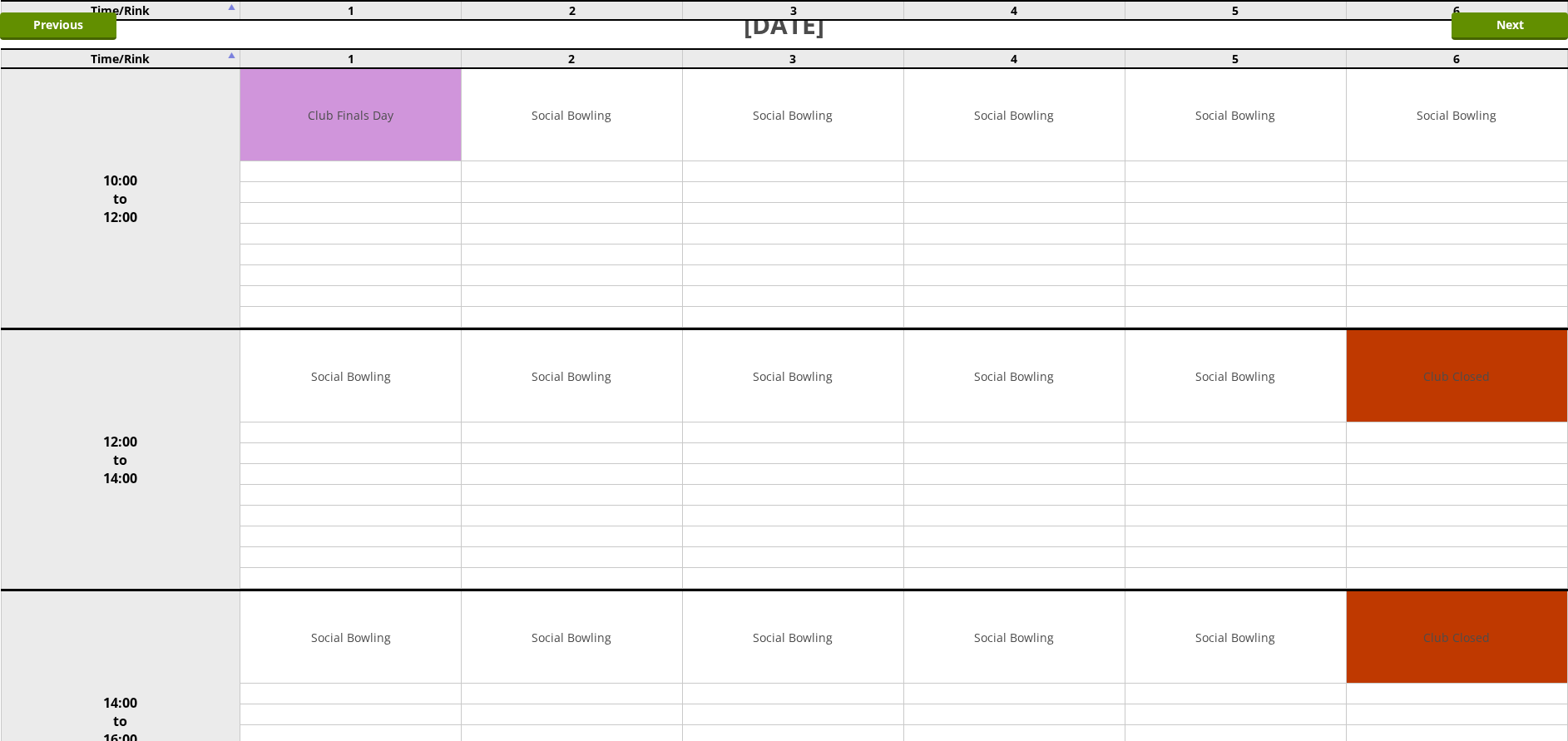
scroll to position [439, 0]
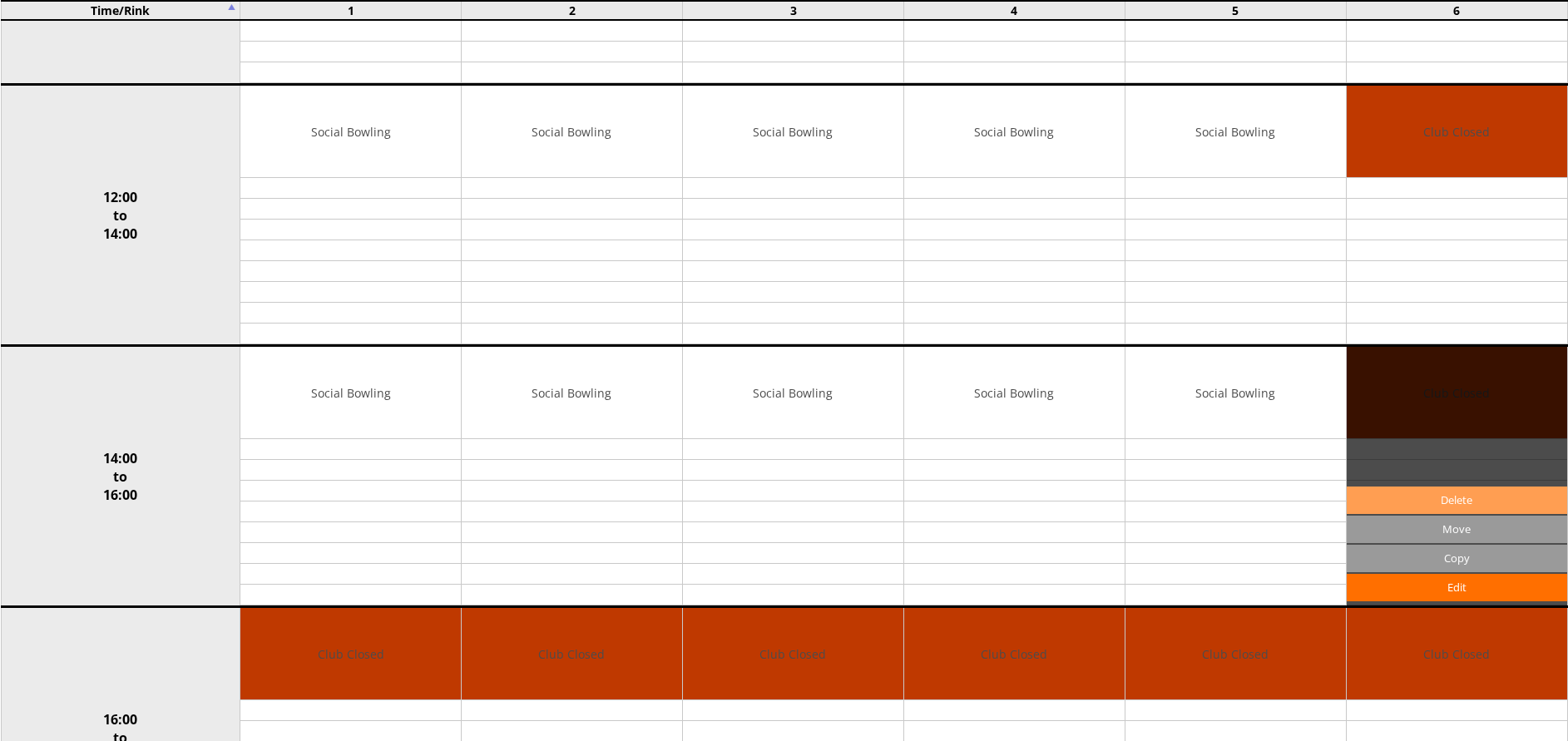
click at [1458, 496] on link "Delete" at bounding box center [1456, 500] width 220 height 27
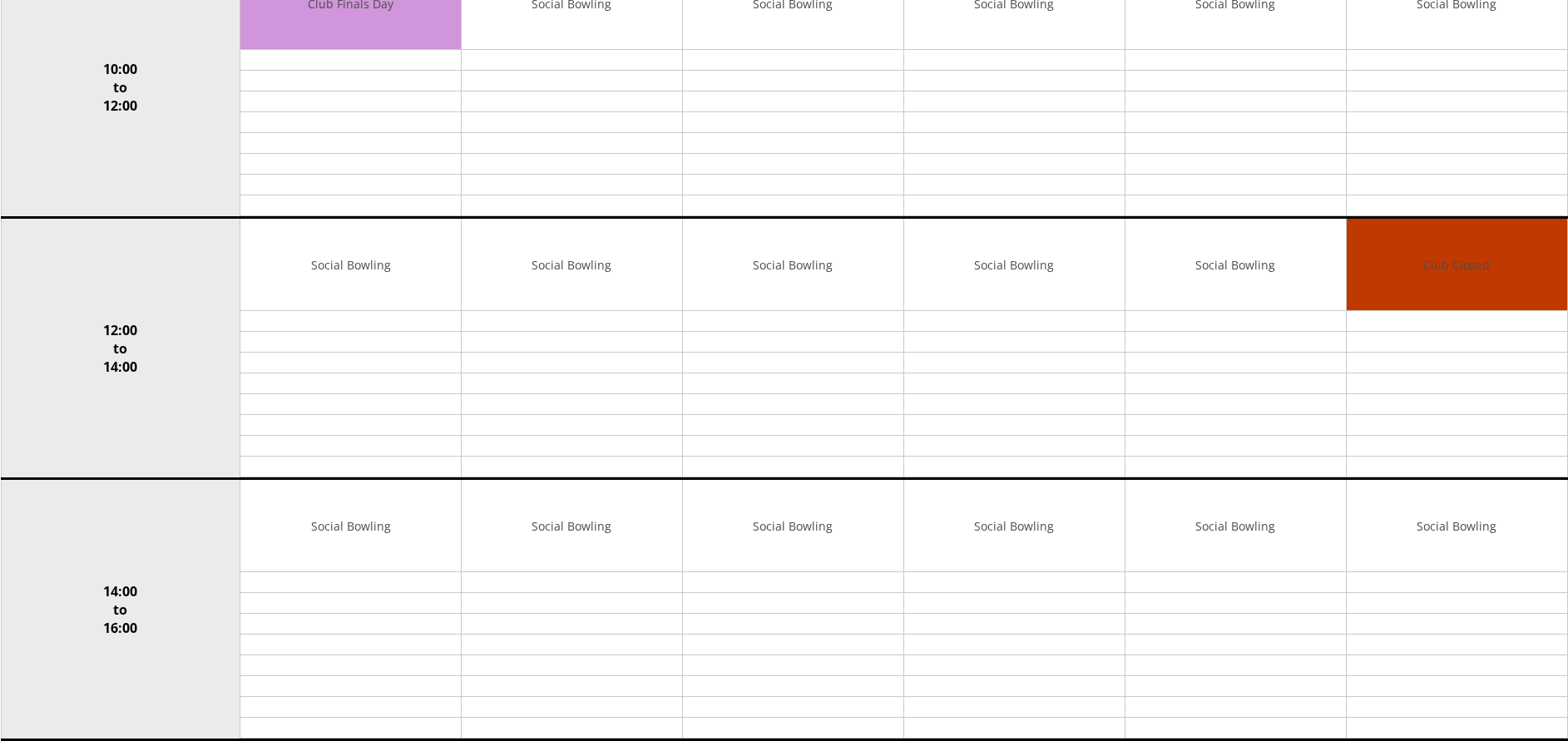
scroll to position [337, 0]
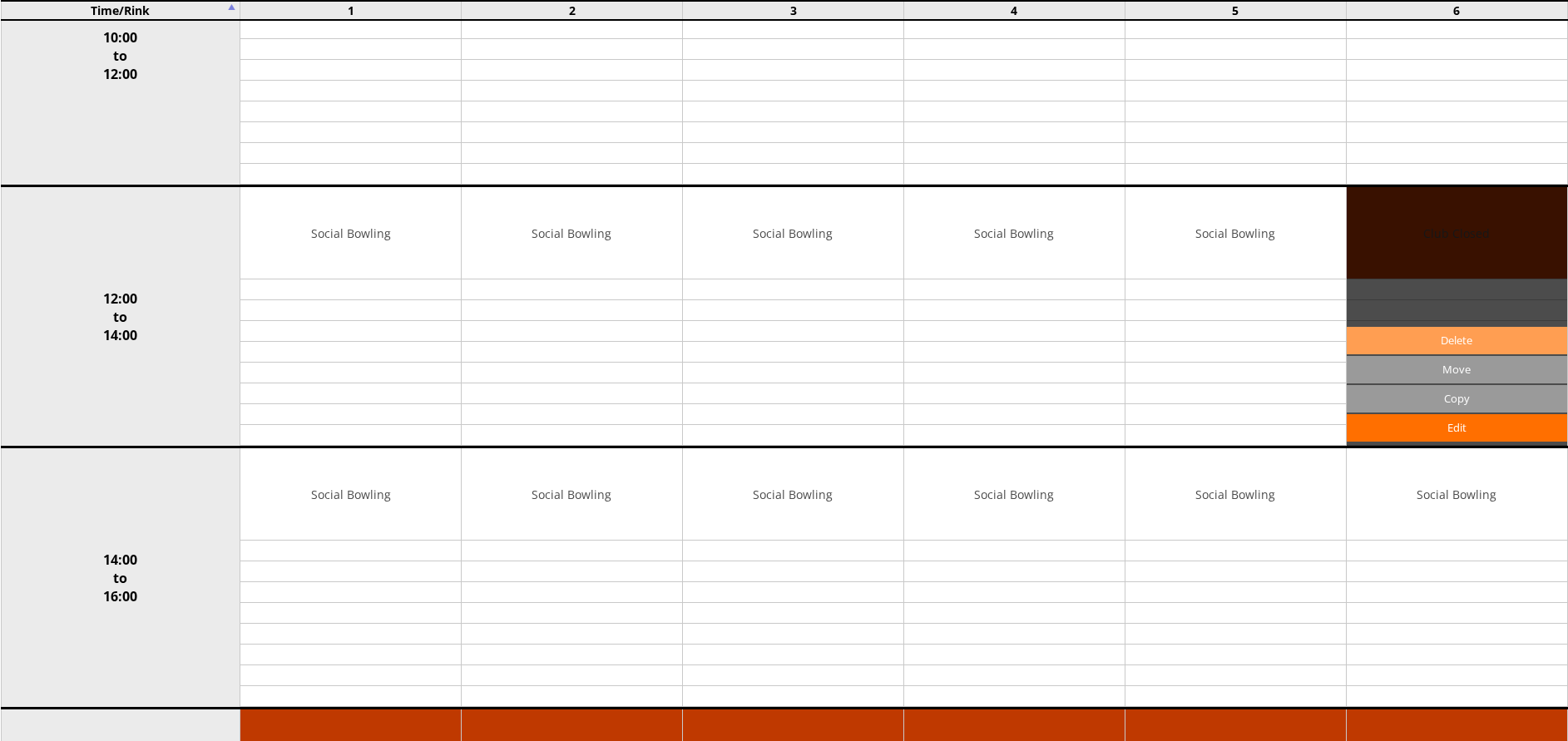
click at [1453, 344] on link "Delete" at bounding box center [1456, 341] width 220 height 27
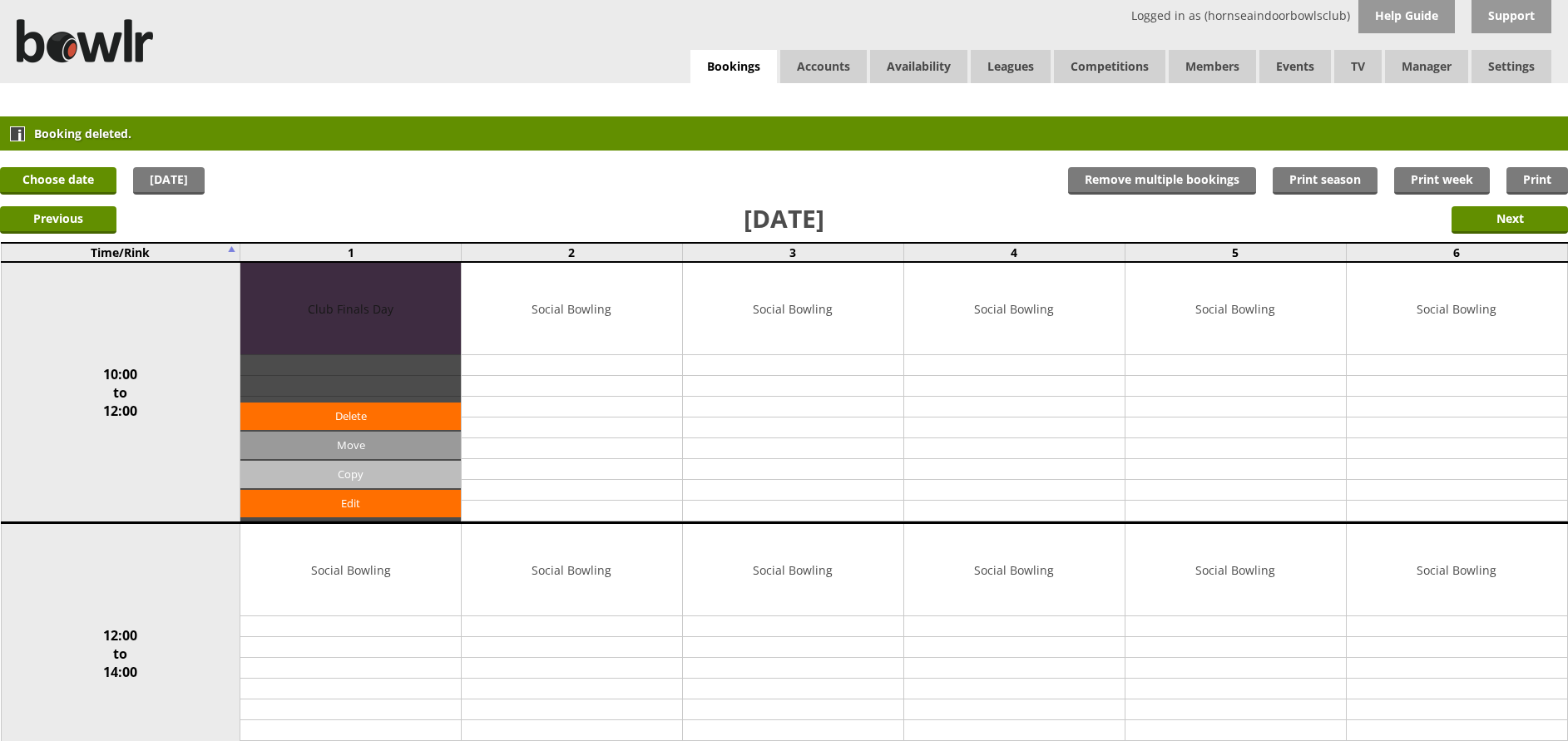
click at [308, 469] on input "Copy" at bounding box center [350, 475] width 220 height 27
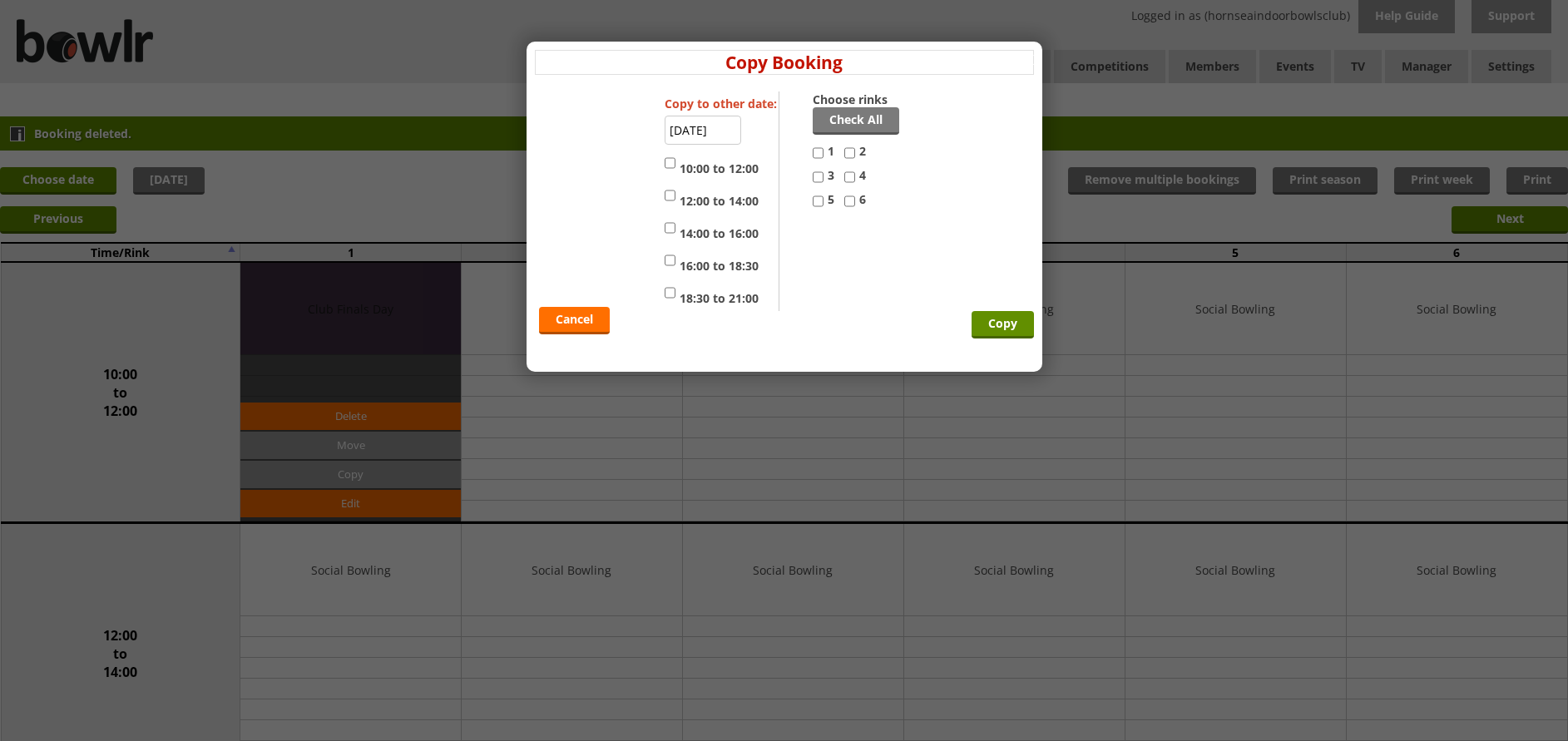
click at [820, 155] on input "1" at bounding box center [818, 152] width 11 height 20
checkbox input "true"
click at [848, 155] on input "2" at bounding box center [850, 152] width 11 height 20
checkbox input "true"
click at [815, 174] on input "3" at bounding box center [818, 176] width 11 height 20
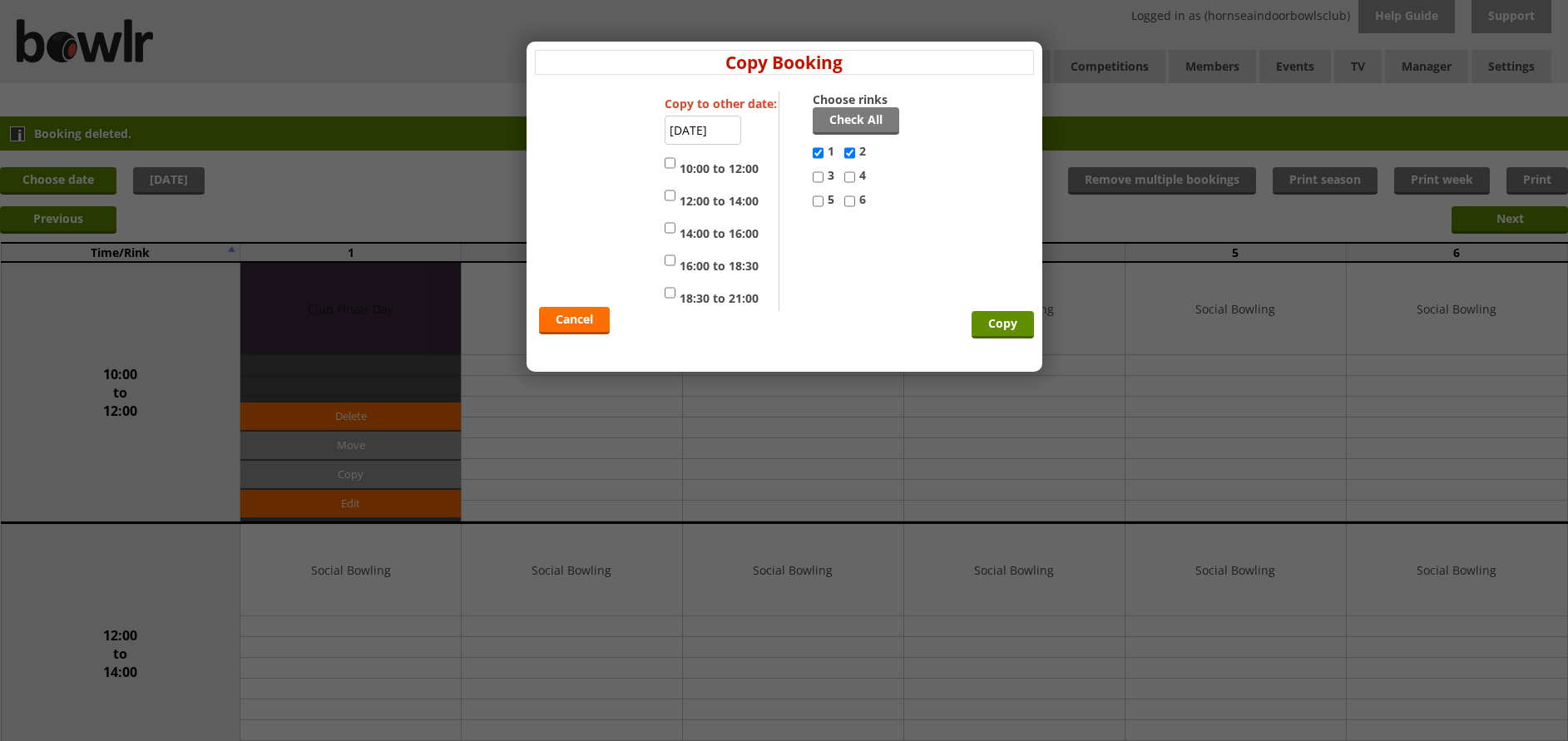
checkbox input "true"
click at [848, 173] on input "4" at bounding box center [850, 176] width 11 height 20
checkbox input "true"
click at [818, 199] on input "5" at bounding box center [818, 200] width 11 height 20
checkbox input "true"
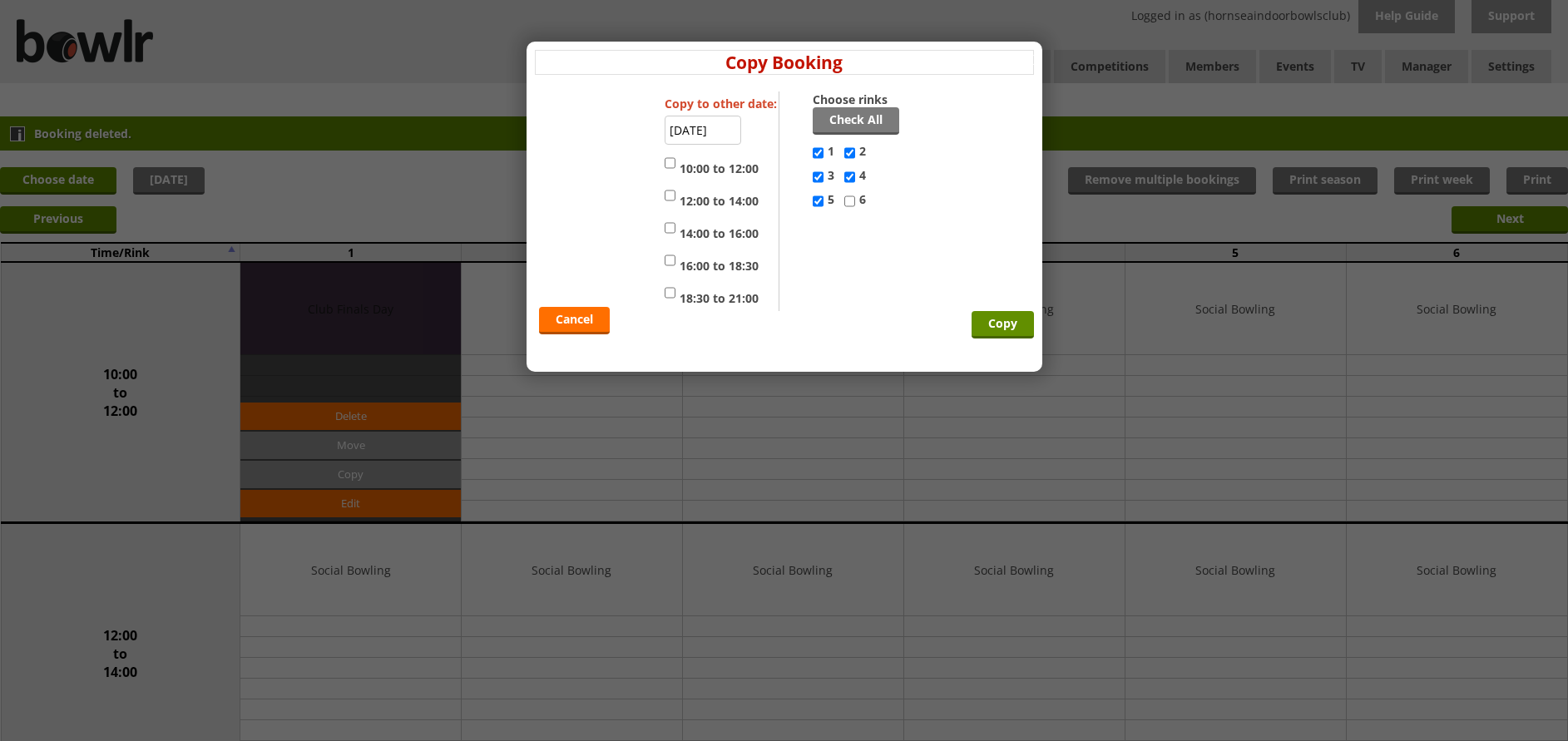
click at [855, 202] on input "6" at bounding box center [850, 200] width 11 height 20
checkbox input "true"
click at [667, 167] on input "10:00 to 12:00" at bounding box center [670, 163] width 11 height 20
checkbox input "true"
click at [668, 194] on input "12:00 to 14:00" at bounding box center [670, 195] width 11 height 20
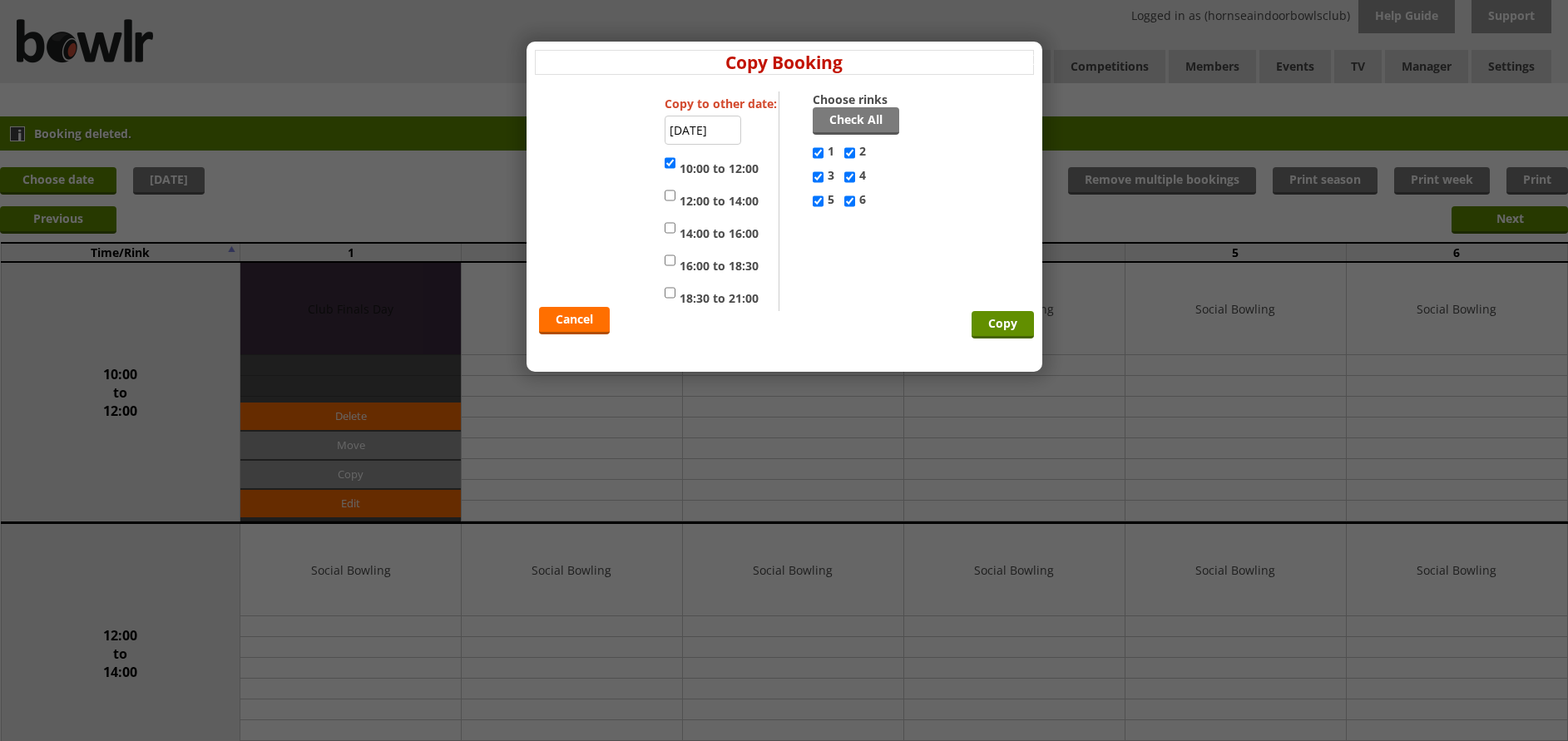
checkbox input "true"
click at [671, 231] on input "14:00 to 16:00" at bounding box center [670, 227] width 11 height 20
checkbox input "true"
click at [1007, 327] on input "Copy" at bounding box center [1002, 325] width 63 height 27
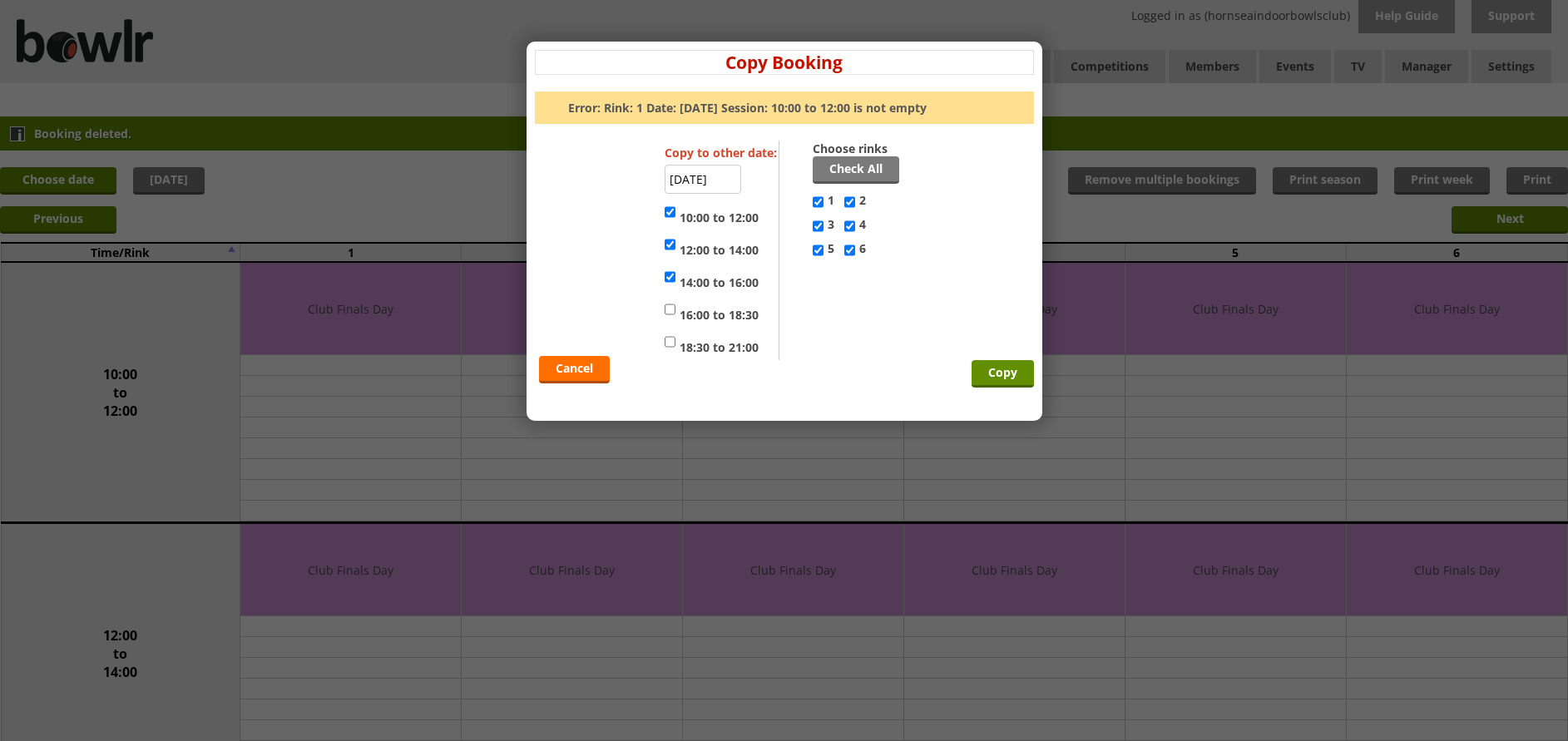
click at [1091, 230] on div "x Copy Booking Error: Rink: 1 Date: [DATE] Session: 10:00 to 12:00 is not empty…" at bounding box center [784, 370] width 1568 height 741
click at [588, 372] on link "Cancel" at bounding box center [574, 370] width 71 height 27
